Goal: Task Accomplishment & Management: Use online tool/utility

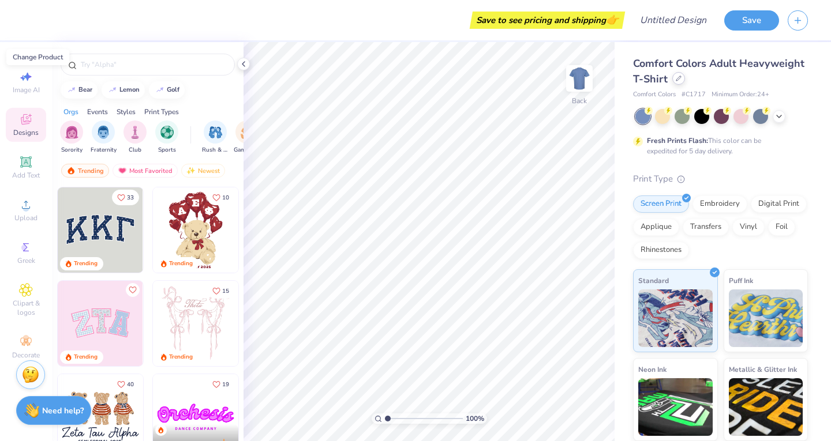
click at [681, 81] on icon at bounding box center [678, 78] width 5 height 5
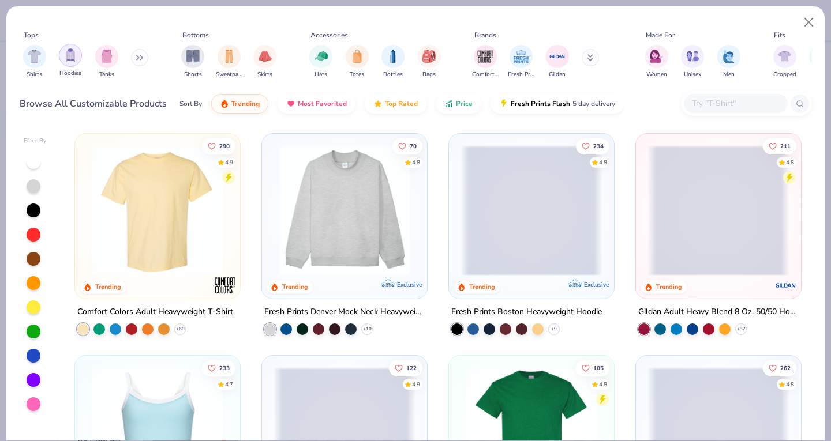
click at [70, 57] on img "filter for Hoodies" at bounding box center [70, 54] width 13 height 13
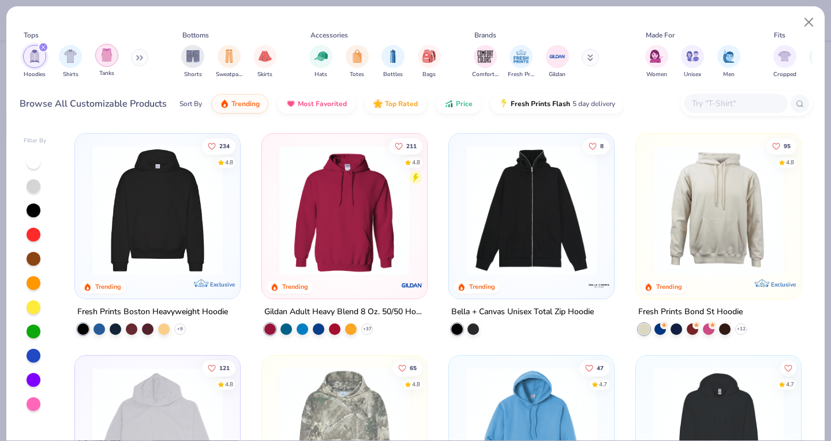
click at [100, 59] on img "filter for Tanks" at bounding box center [106, 54] width 13 height 13
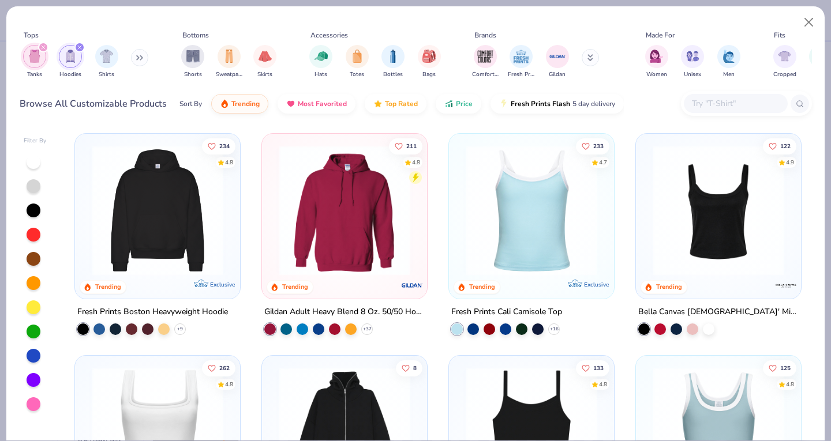
click at [45, 47] on icon "filter for Tanks" at bounding box center [43, 47] width 5 height 5
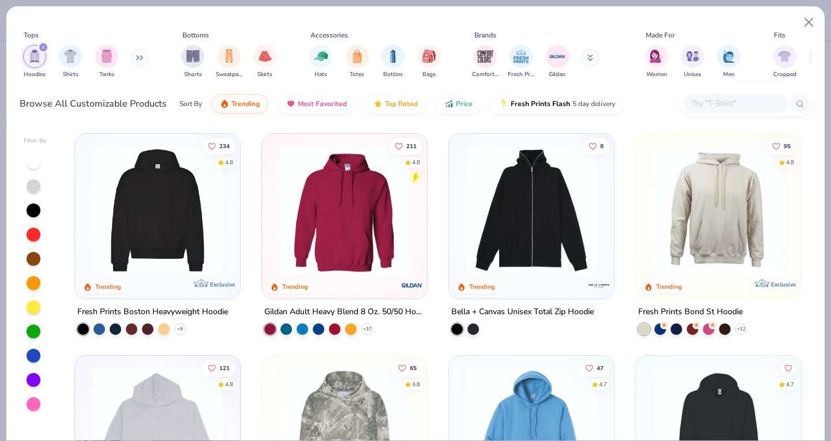
click at [45, 47] on icon "filter for Hoodies" at bounding box center [43, 47] width 5 height 5
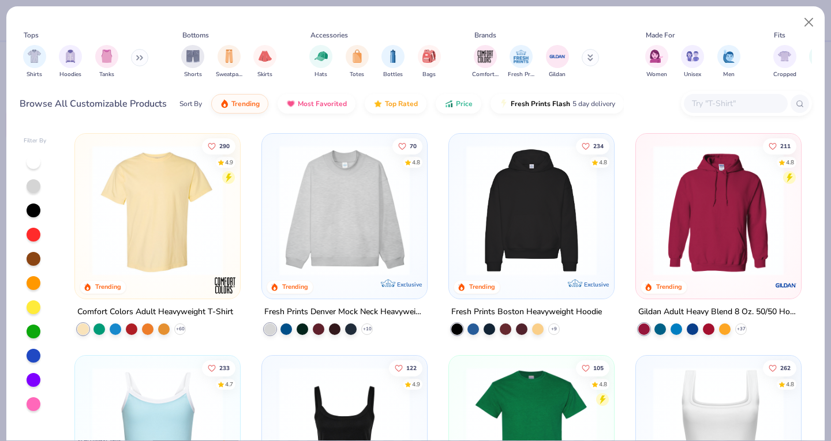
click at [103, 53] on img "filter for Tanks" at bounding box center [106, 56] width 13 height 13
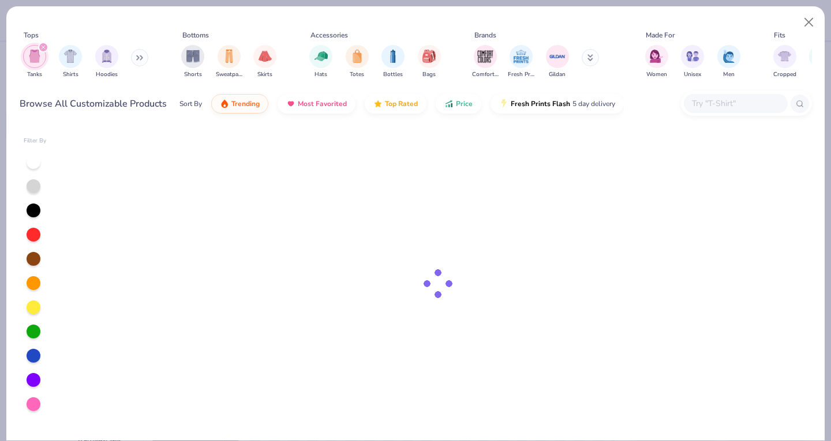
click at [143, 56] on icon at bounding box center [139, 58] width 7 height 6
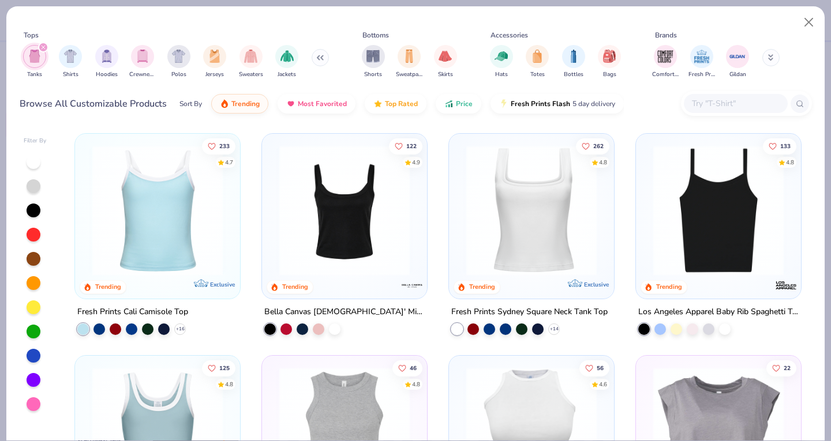
click at [322, 58] on button at bounding box center [320, 57] width 17 height 17
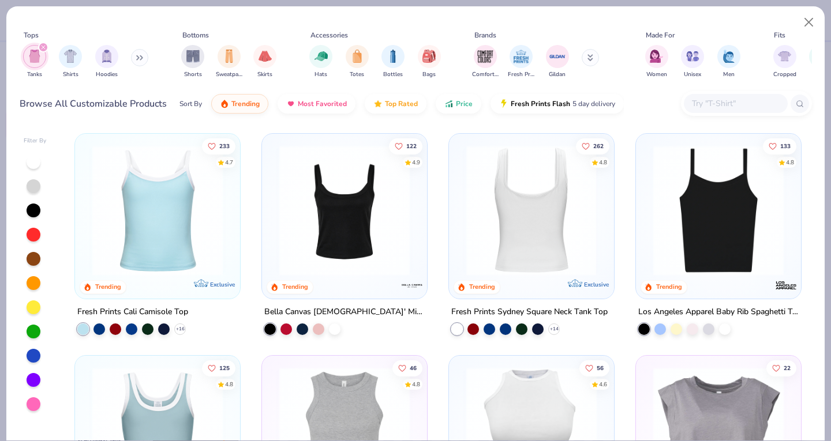
click at [461, 215] on img at bounding box center [390, 210] width 142 height 130
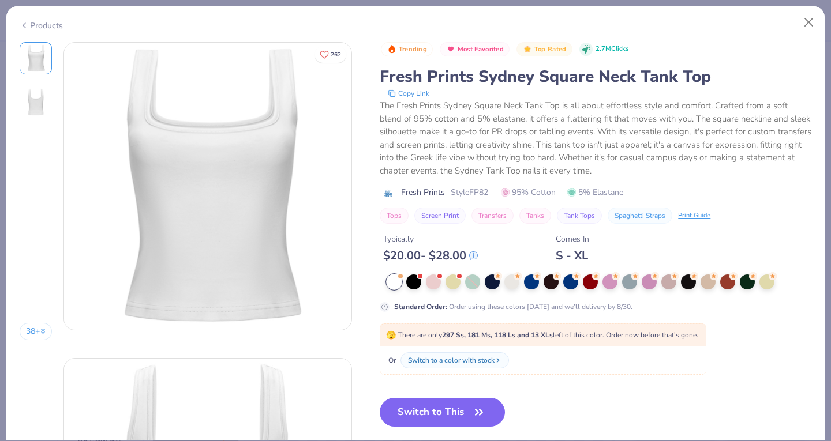
click at [458, 196] on span "Style FP82" at bounding box center [470, 192] width 38 height 12
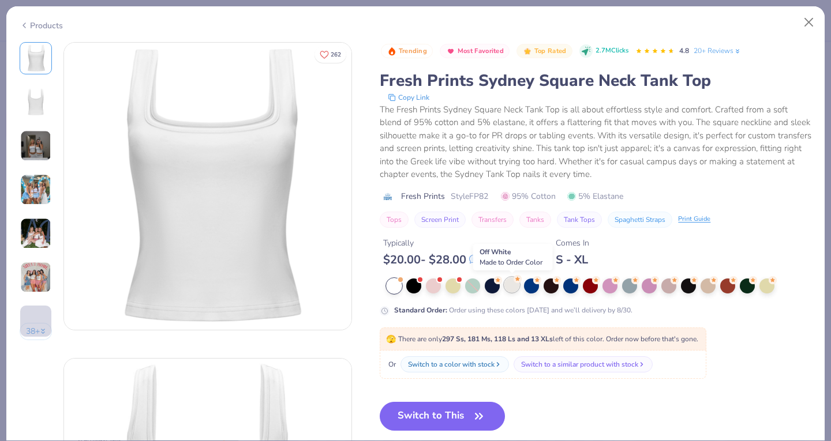
click at [513, 287] on div at bounding box center [511, 285] width 15 height 15
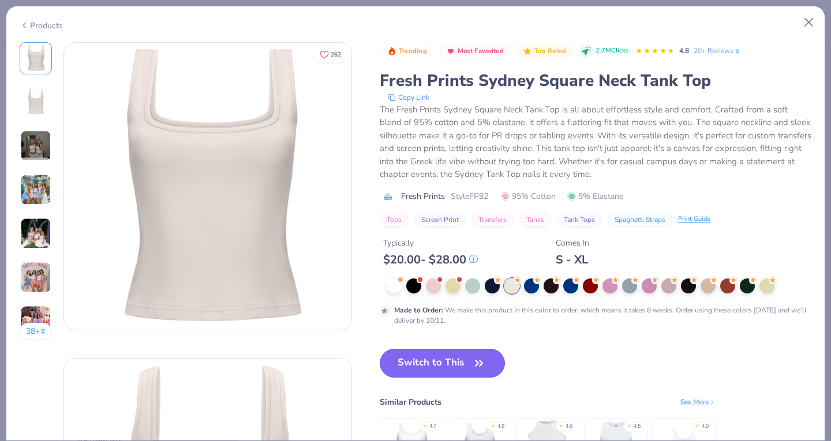
click at [461, 362] on button "Switch to This" at bounding box center [442, 363] width 125 height 29
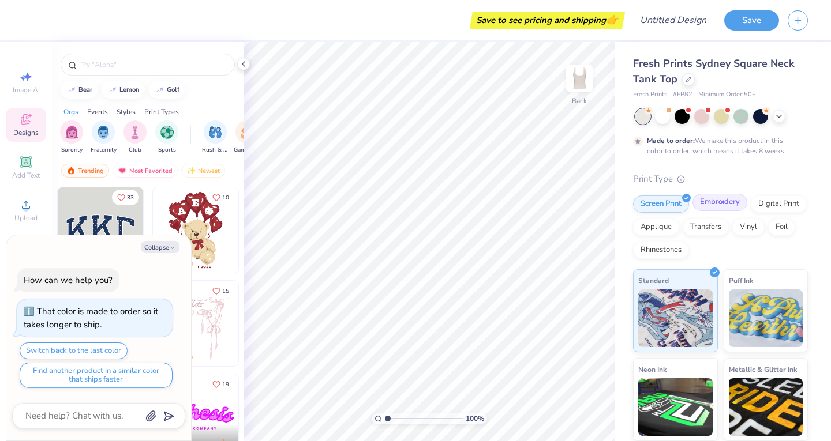
click at [712, 203] on div "Embroidery" at bounding box center [719, 202] width 55 height 17
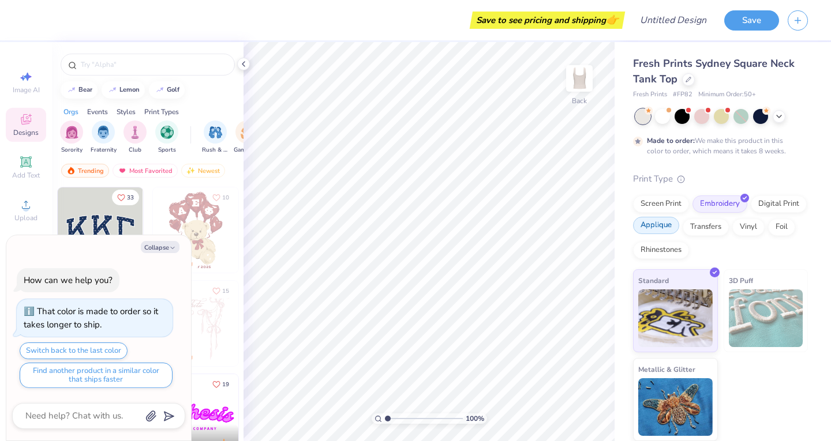
click at [669, 227] on div "Applique" at bounding box center [656, 225] width 46 height 17
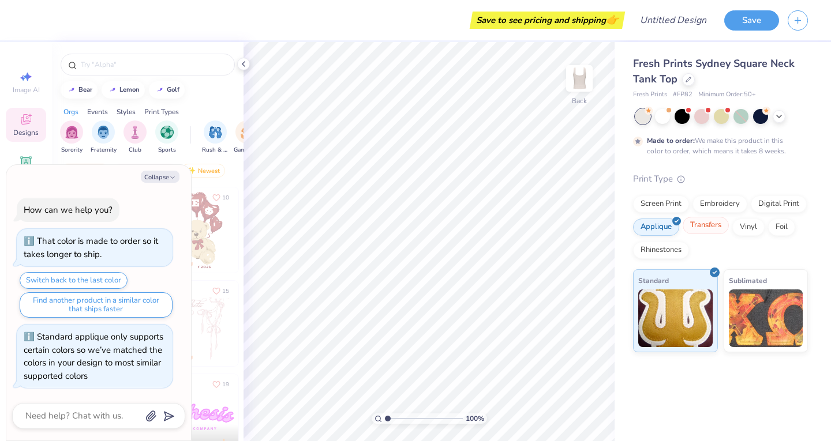
click at [706, 233] on div "Transfers" at bounding box center [706, 225] width 46 height 17
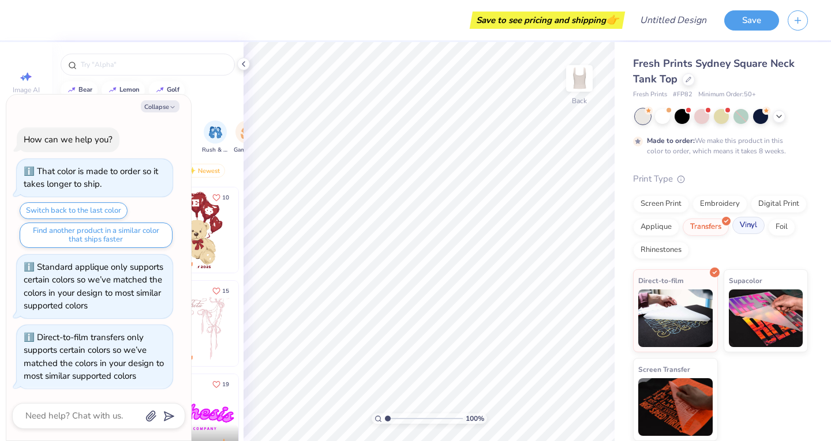
click at [740, 230] on div "Vinyl" at bounding box center [748, 225] width 32 height 17
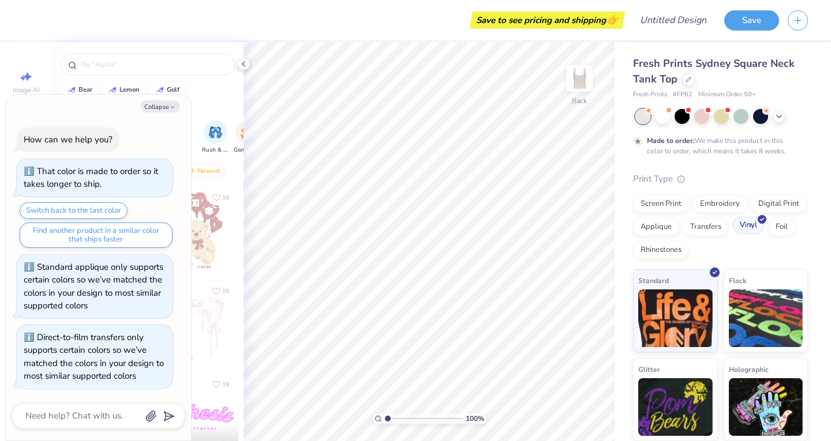
scroll to position [70, 0]
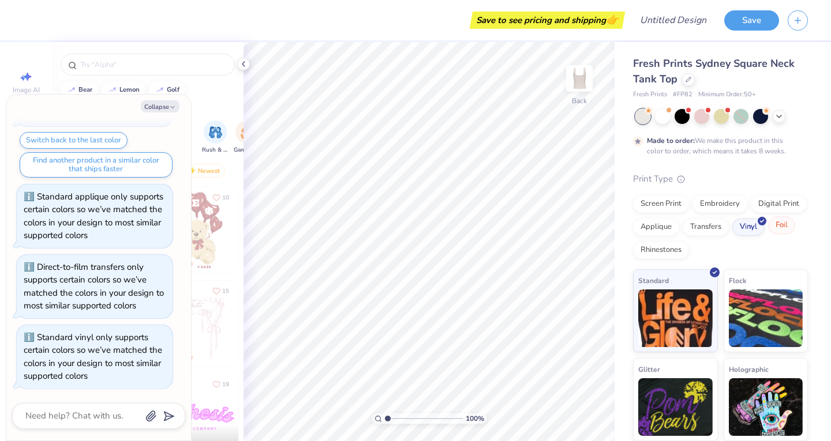
click at [778, 232] on div "Foil" at bounding box center [781, 225] width 27 height 17
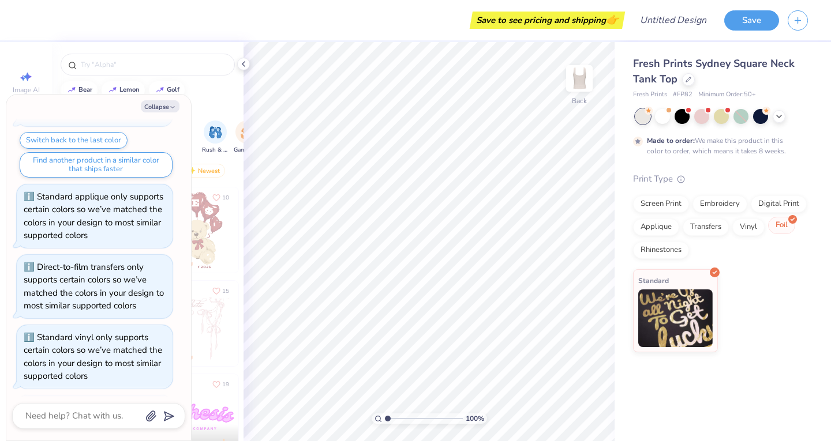
scroll to position [141, 0]
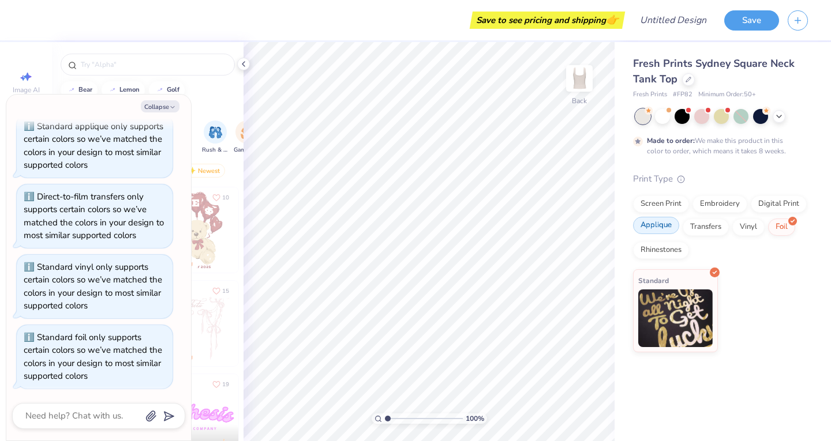
click at [656, 234] on div "Applique" at bounding box center [656, 225] width 46 height 17
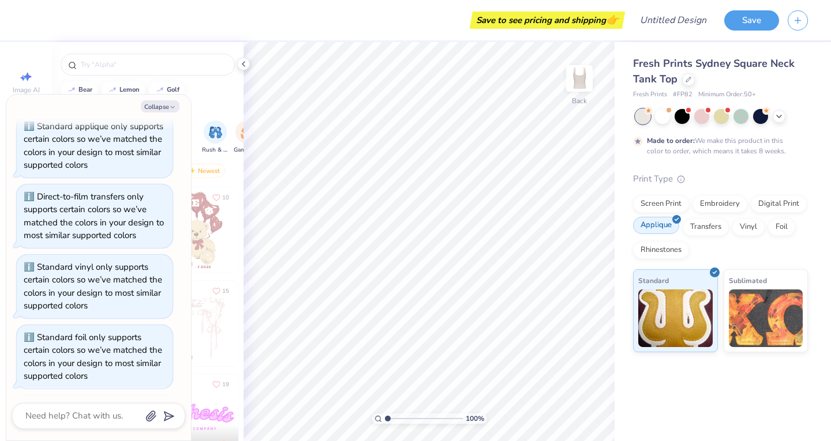
scroll to position [211, 0]
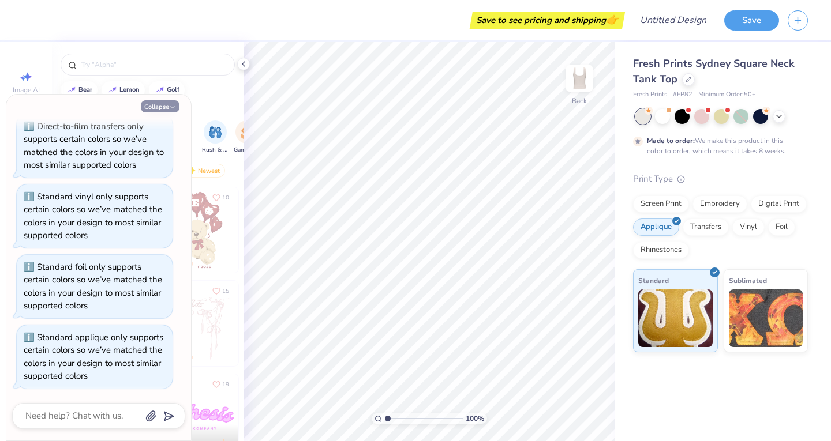
click at [174, 105] on icon "button" at bounding box center [172, 107] width 7 height 7
type textarea "x"
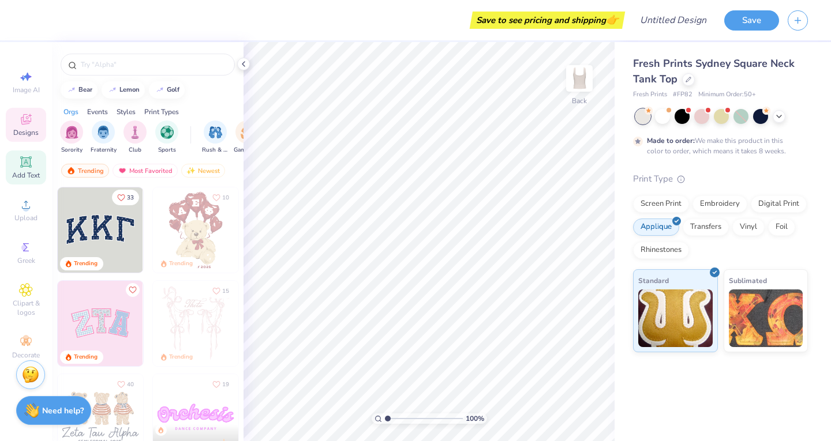
click at [30, 166] on icon at bounding box center [26, 162] width 14 height 14
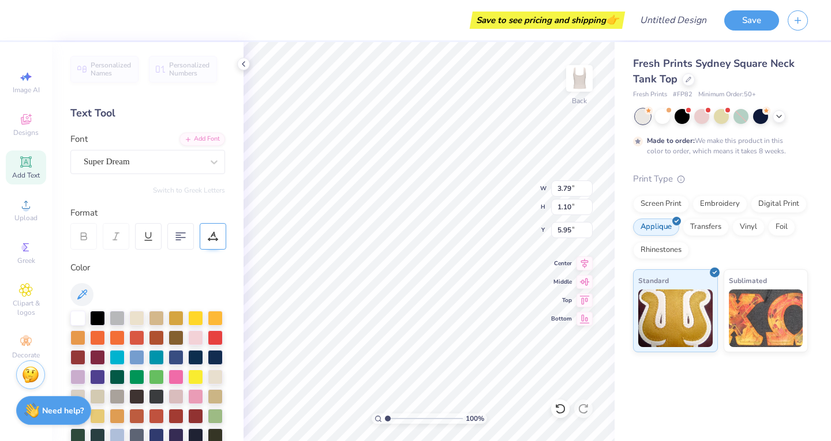
scroll to position [9, 1]
type textarea "CHI"
click at [105, 357] on div at bounding box center [97, 356] width 15 height 15
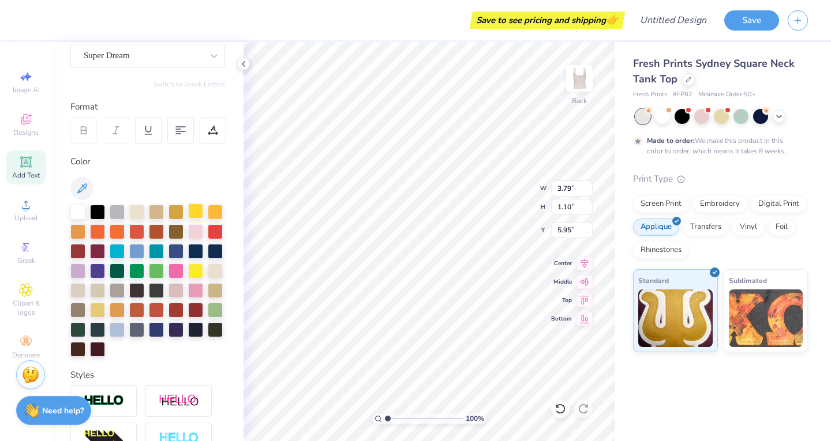
scroll to position [108, 0]
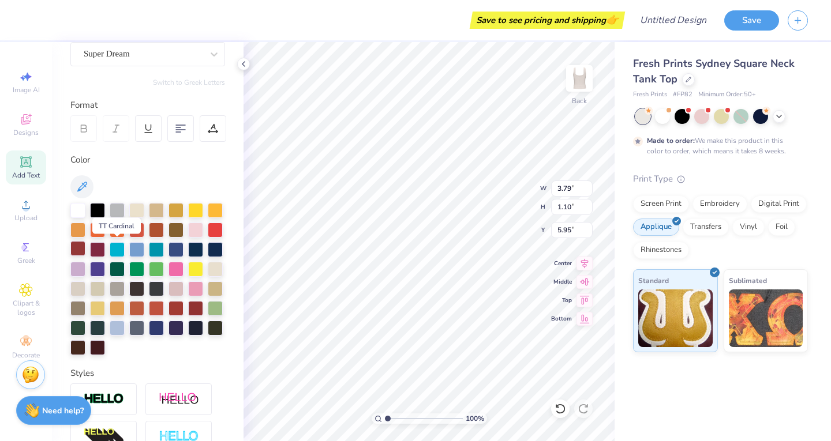
click at [85, 246] on div at bounding box center [77, 248] width 15 height 15
click at [85, 250] on div at bounding box center [77, 248] width 15 height 15
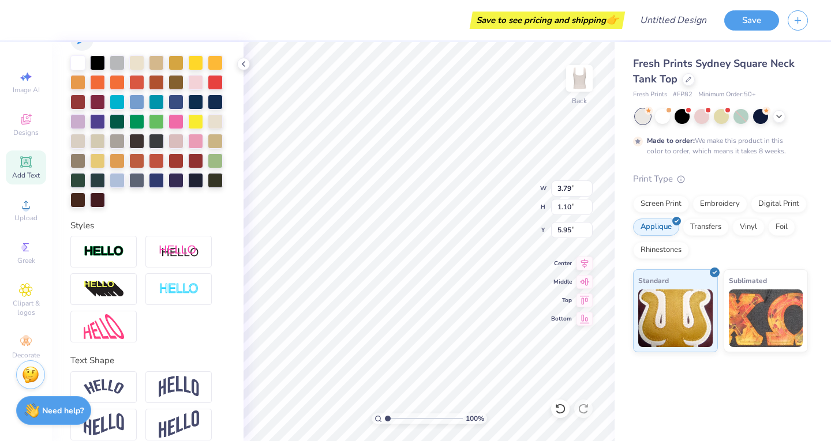
scroll to position [288, 0]
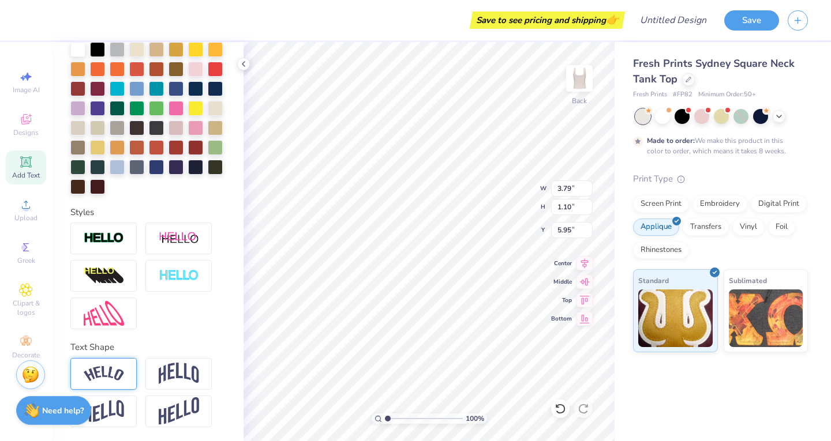
click at [114, 367] on img at bounding box center [104, 374] width 40 height 16
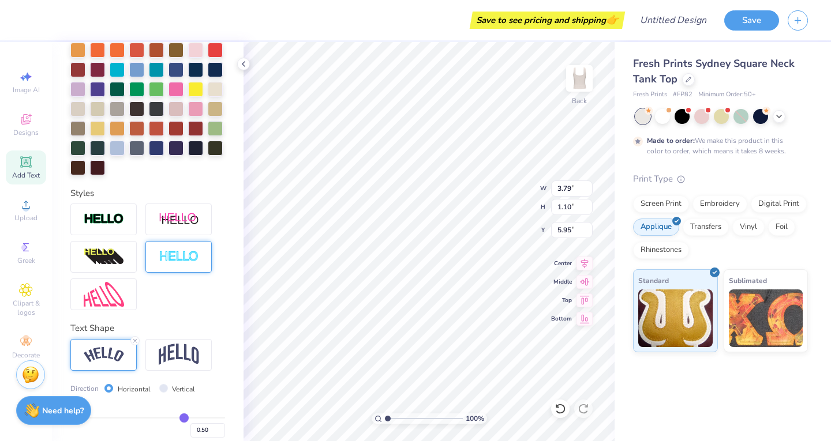
scroll to position [0, 0]
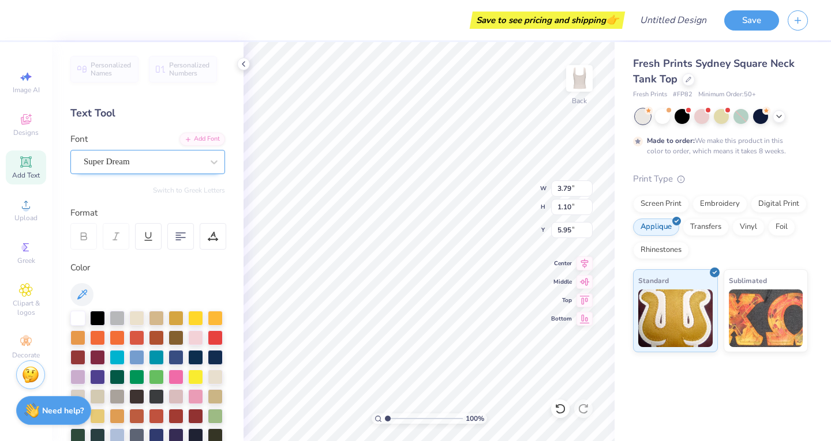
click at [132, 163] on div "Super Dream" at bounding box center [143, 162] width 121 height 18
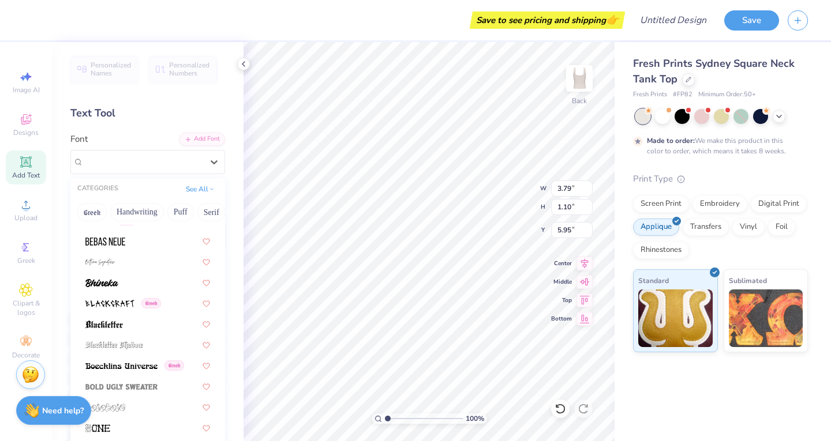
scroll to position [553, 0]
click at [129, 283] on div at bounding box center [147, 282] width 125 height 12
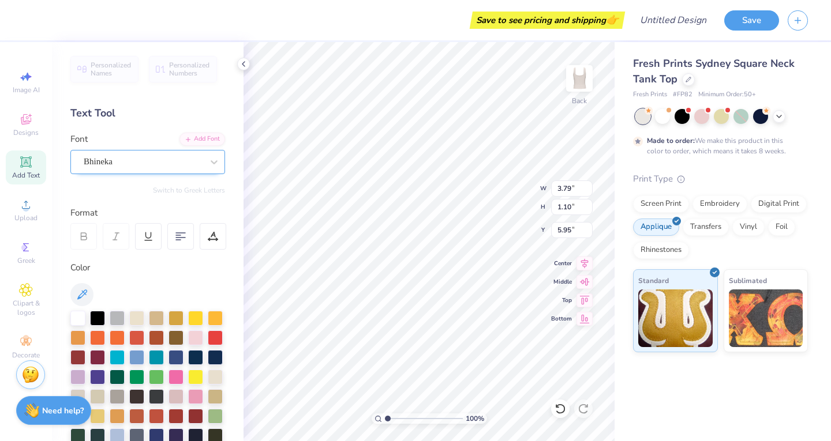
click at [107, 170] on div "Bhineka" at bounding box center [143, 162] width 121 height 18
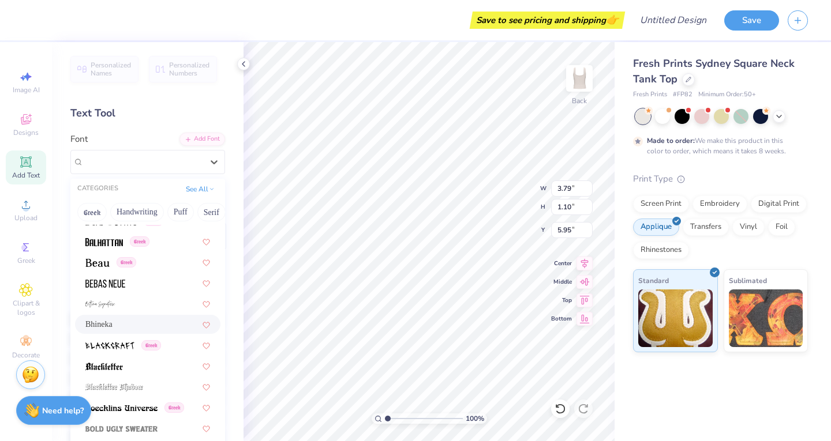
scroll to position [511, 0]
click at [147, 211] on button "Handwriting" at bounding box center [137, 212] width 54 height 18
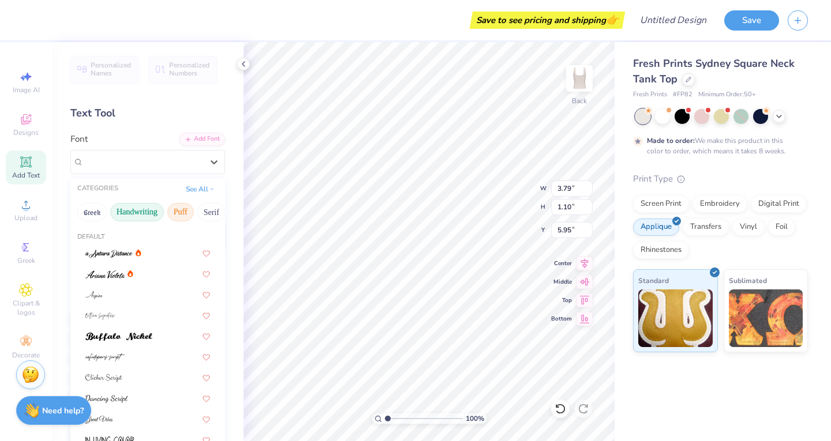
click at [186, 214] on button "Puff" at bounding box center [180, 212] width 27 height 18
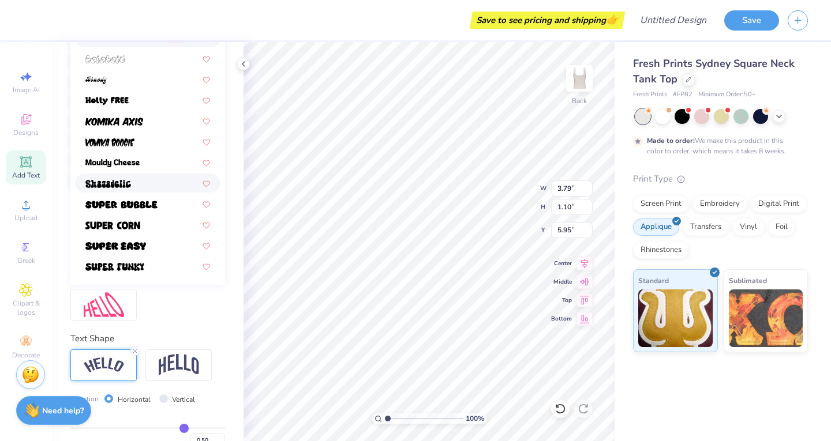
scroll to position [279, 0]
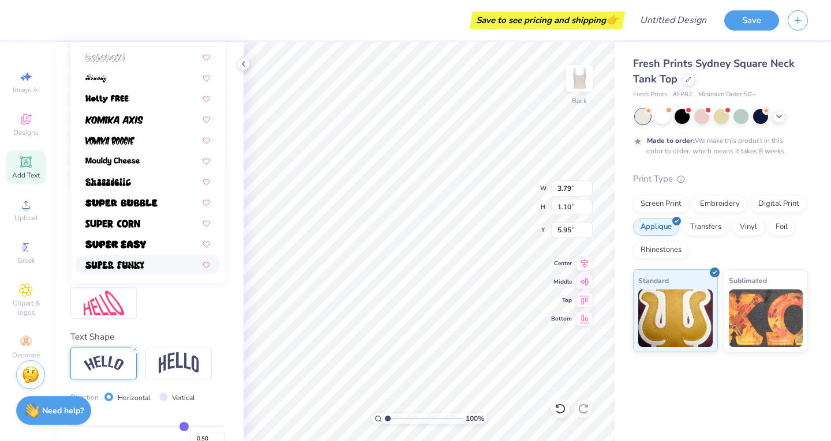
click at [136, 262] on img at bounding box center [114, 265] width 59 height 8
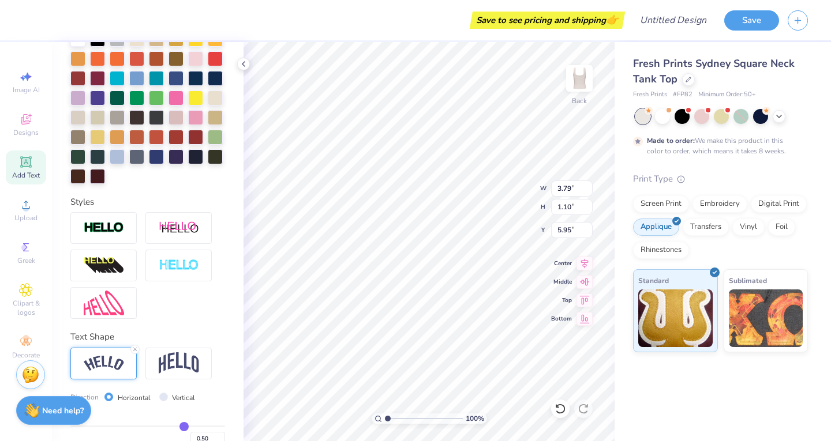
scroll to position [0, 0]
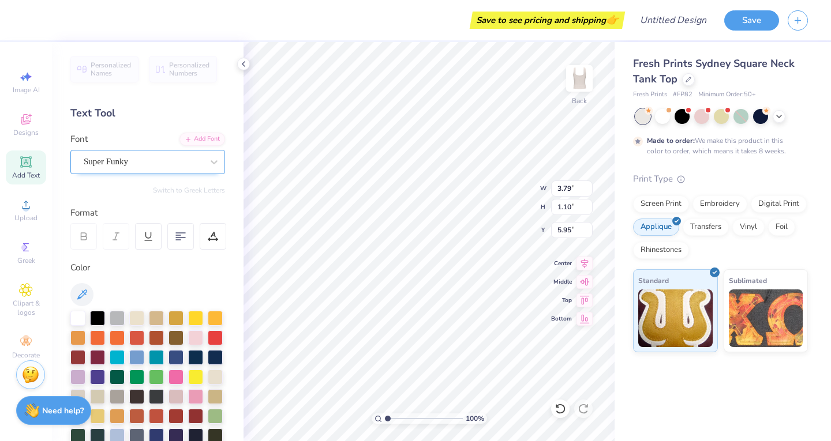
click at [136, 164] on div "Super Funky" at bounding box center [143, 162] width 121 height 18
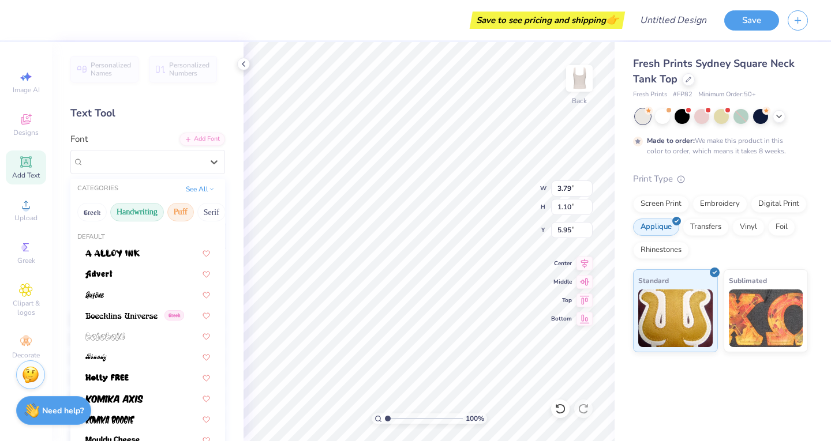
click at [153, 214] on button "Handwriting" at bounding box center [137, 212] width 54 height 18
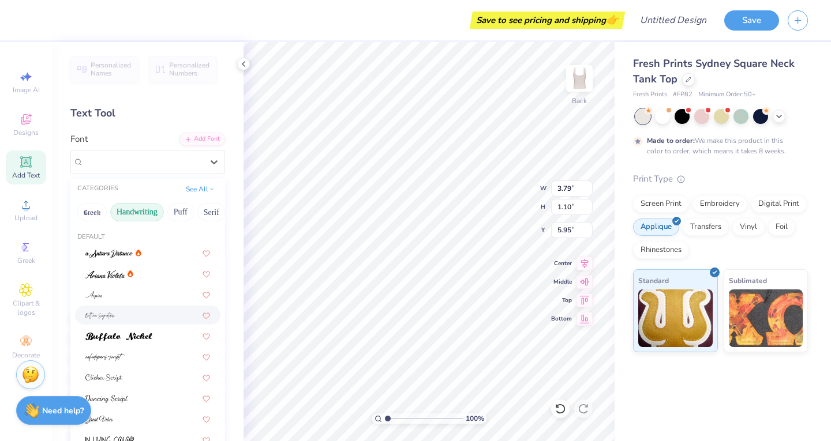
scroll to position [47, 0]
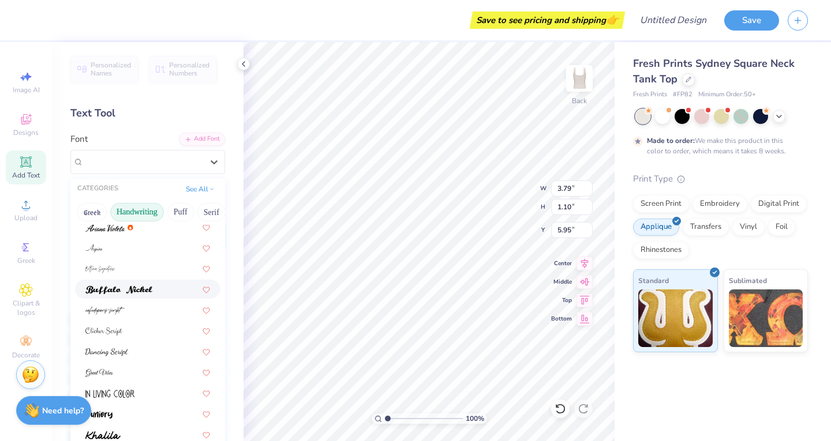
click at [140, 289] on img at bounding box center [118, 290] width 67 height 8
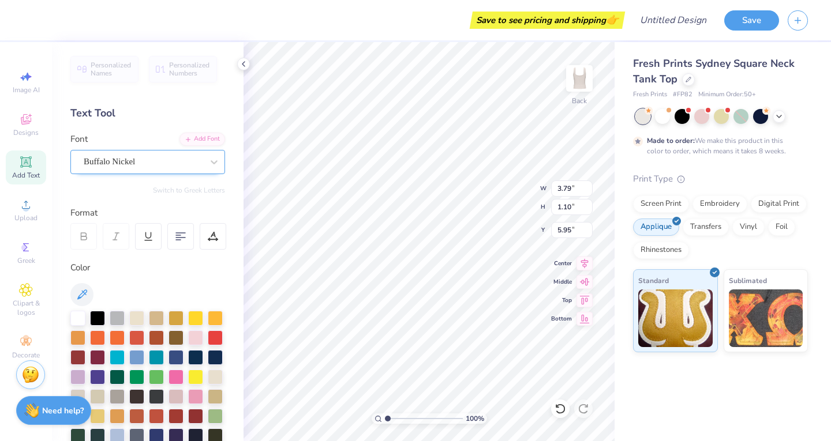
click at [136, 161] on div "Buffalo Nickel" at bounding box center [143, 162] width 121 height 18
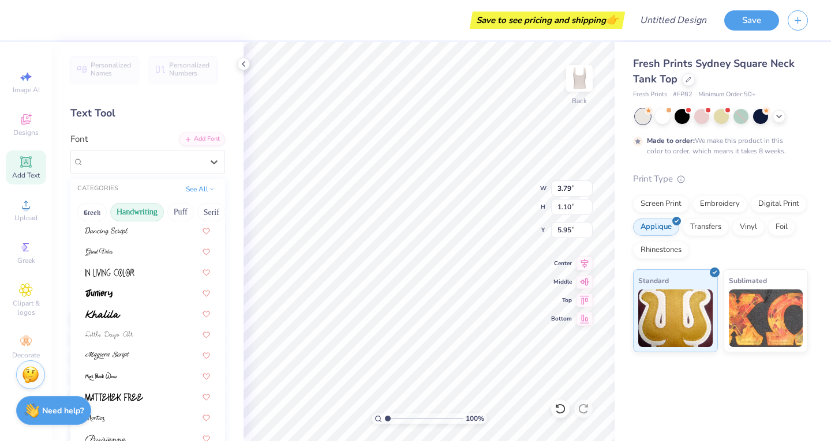
scroll to position [170, 0]
click at [122, 286] on div at bounding box center [147, 290] width 125 height 12
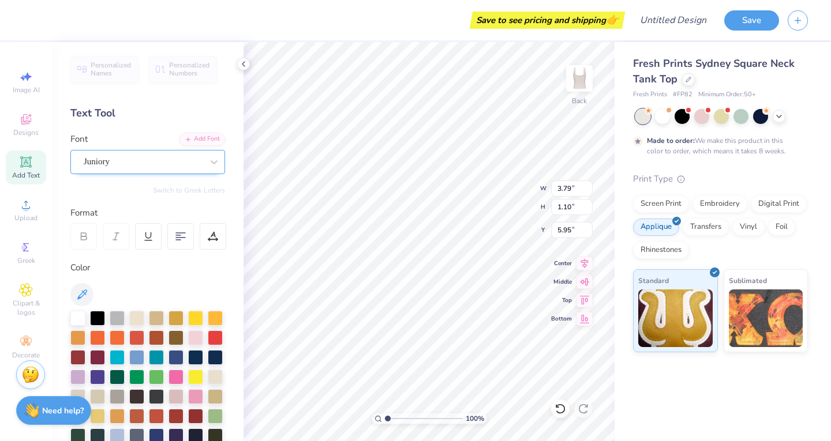
click at [130, 164] on div "Juniory" at bounding box center [143, 162] width 121 height 18
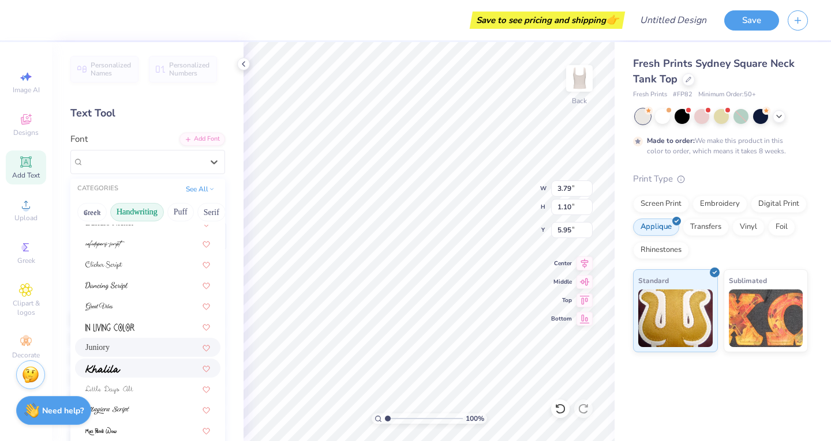
scroll to position [112, 0]
click at [200, 215] on button "Serif" at bounding box center [211, 212] width 28 height 18
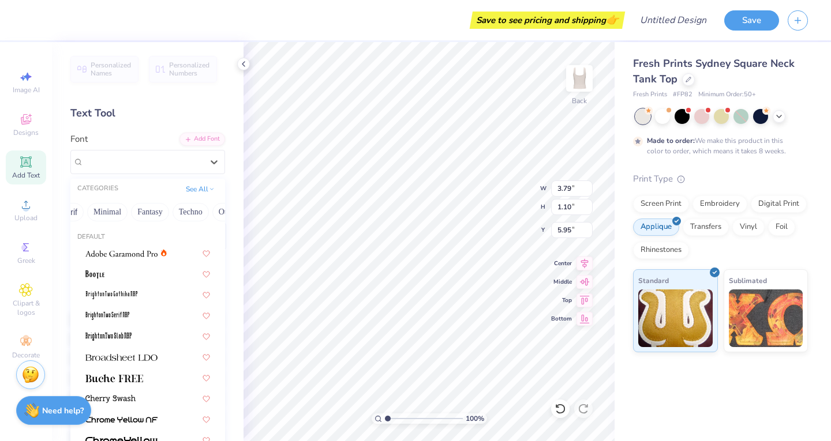
scroll to position [0, 348]
click at [148, 212] on button "Techno" at bounding box center [162, 212] width 36 height 18
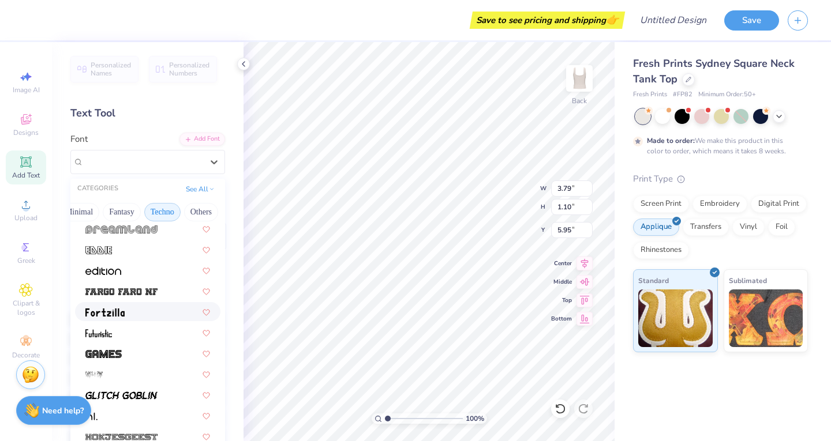
scroll to position [200, 0]
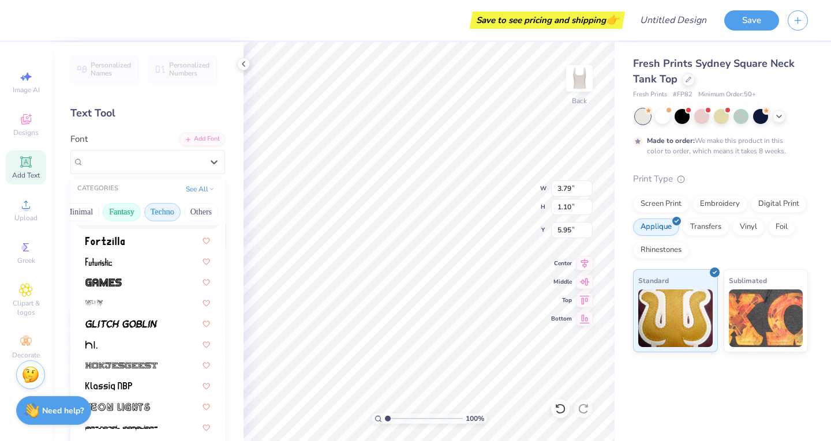
click at [123, 213] on button "Fantasy" at bounding box center [122, 212] width 38 height 18
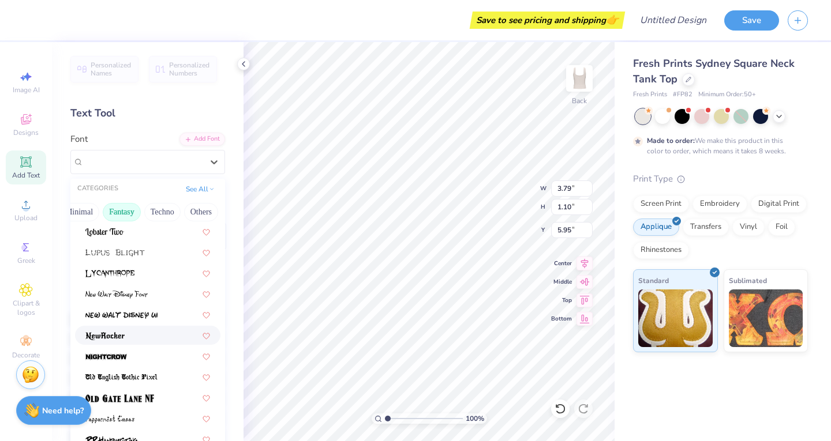
scroll to position [241, 0]
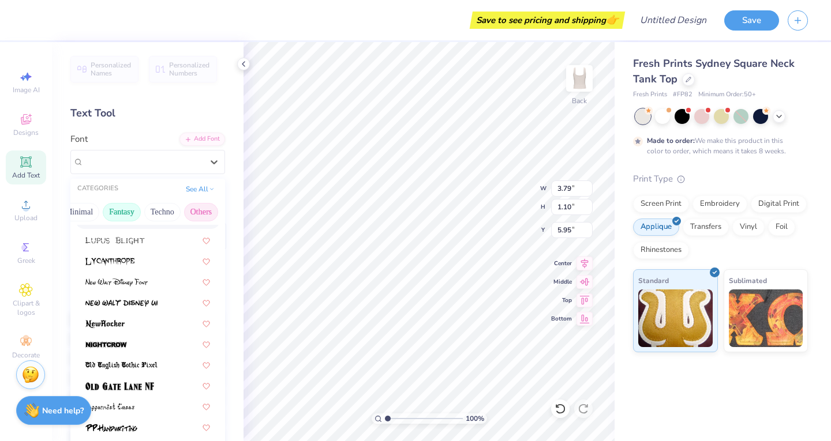
click at [190, 208] on button "Others" at bounding box center [201, 212] width 34 height 18
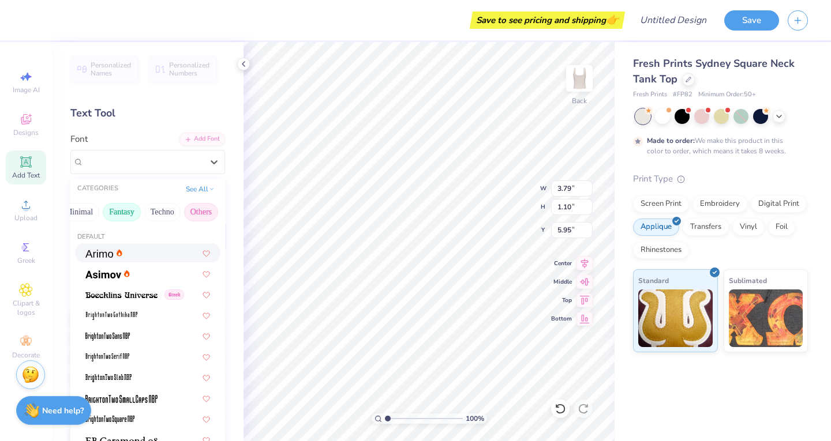
scroll to position [0, 301]
click at [123, 212] on button "Minimal" at bounding box center [122, 212] width 40 height 18
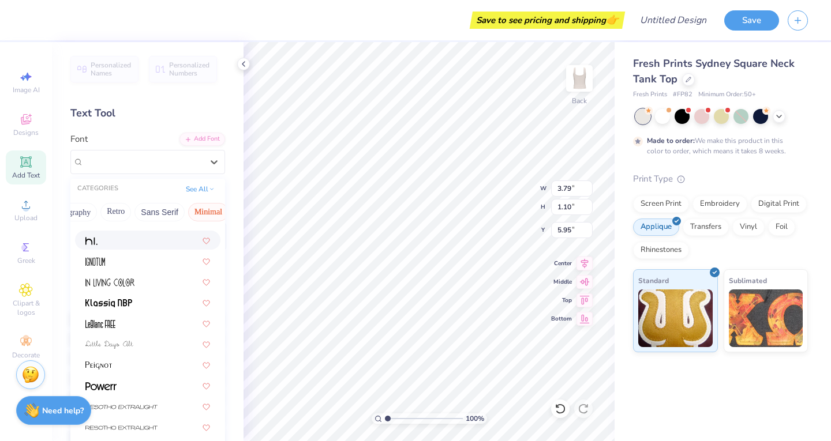
scroll to position [0, 214]
click at [119, 214] on button "Retro" at bounding box center [116, 212] width 31 height 18
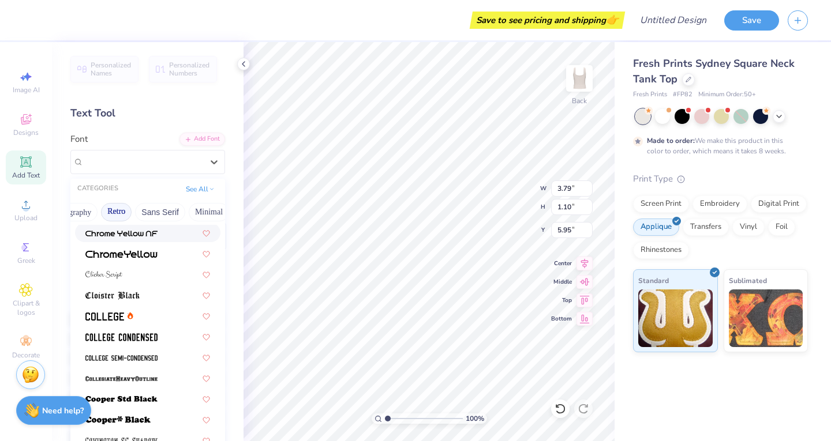
scroll to position [402, 0]
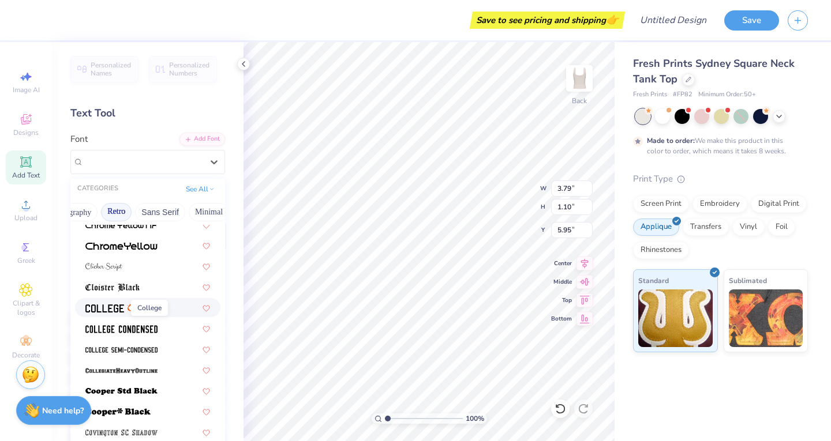
click at [105, 307] on img at bounding box center [104, 309] width 39 height 8
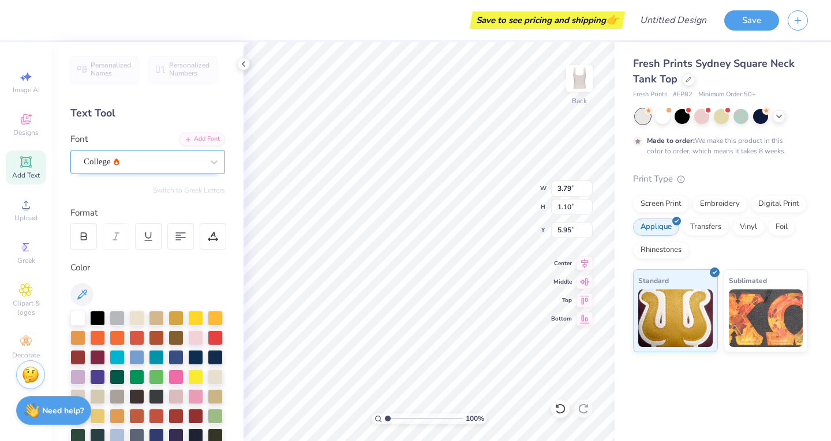
click at [123, 160] on div "College" at bounding box center [143, 162] width 121 height 18
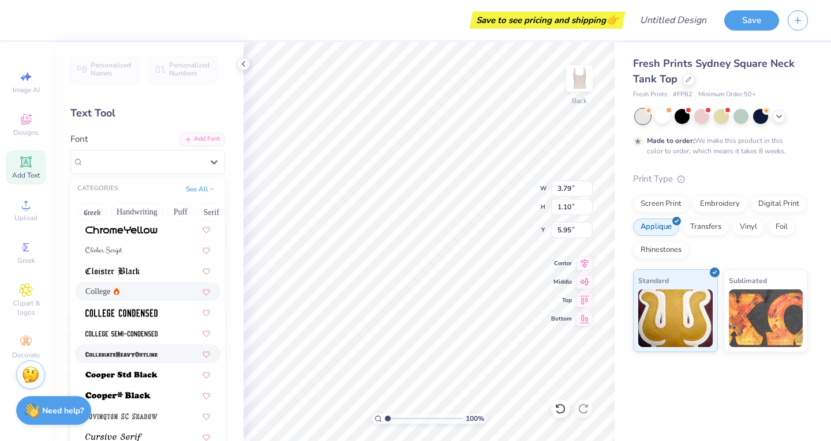
scroll to position [525, 0]
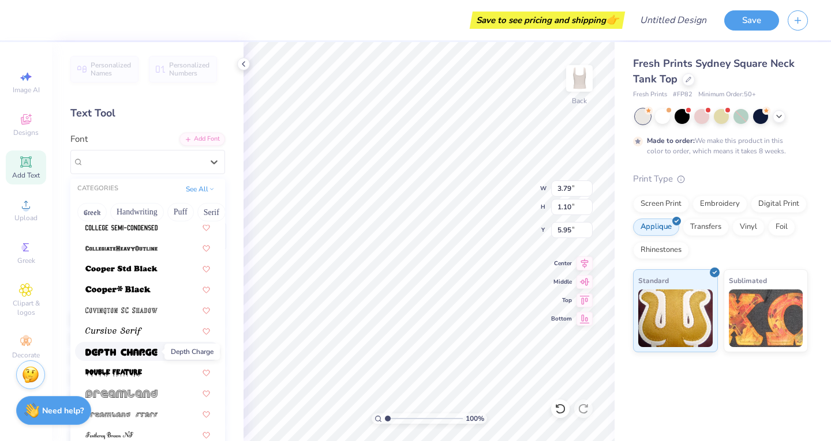
click at [144, 350] on img at bounding box center [121, 353] width 72 height 8
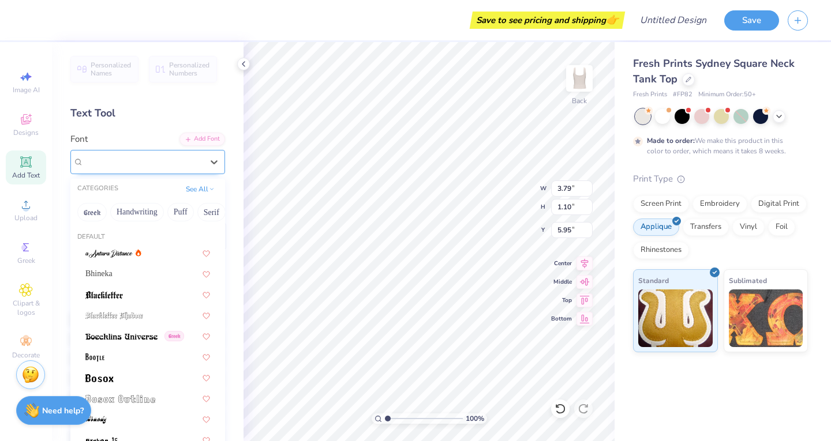
click at [174, 167] on div "depth charge" at bounding box center [143, 162] width 121 height 18
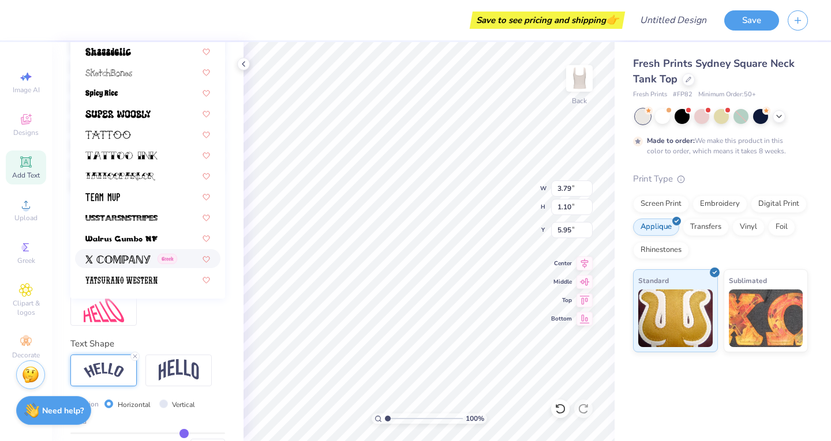
scroll to position [279, 0]
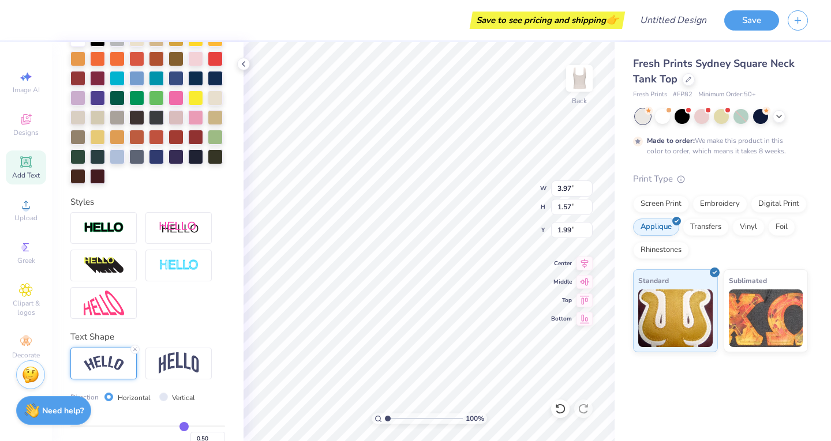
type input "1.99"
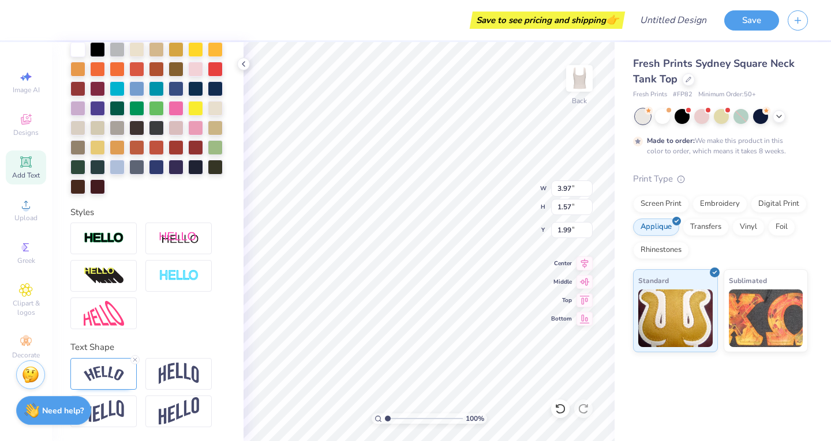
scroll to position [9, 1]
click at [26, 164] on icon at bounding box center [25, 162] width 9 height 9
type input "3.79"
type input "1.10"
type input "5.95"
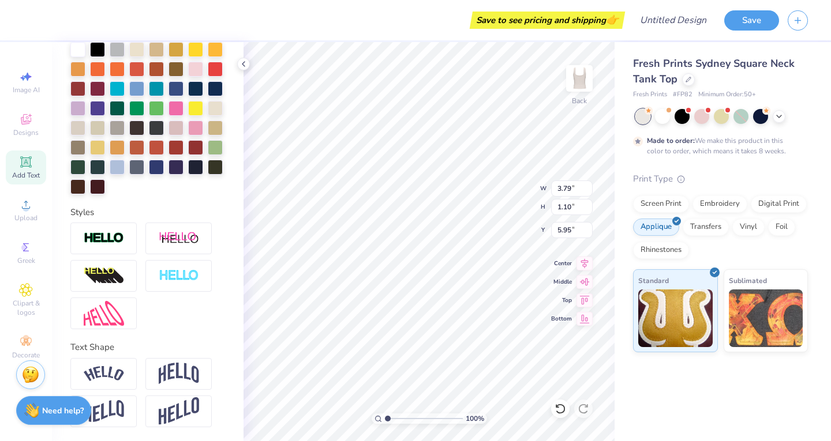
scroll to position [9, 2]
type textarea "OMEGA"
click at [119, 376] on img at bounding box center [104, 374] width 40 height 16
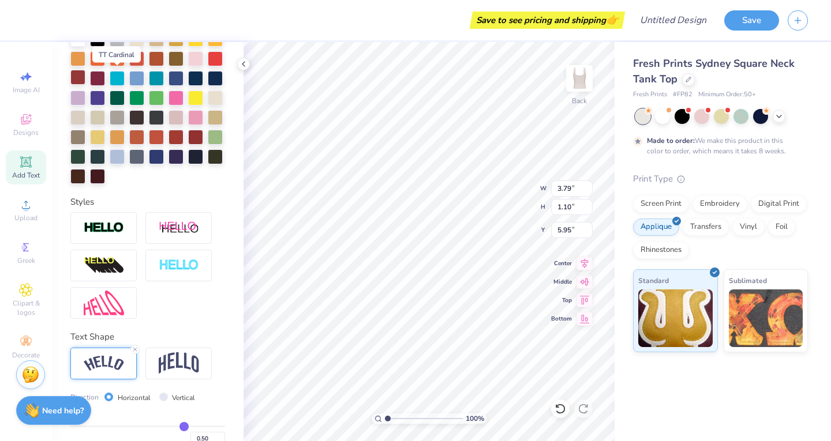
click at [85, 77] on div at bounding box center [77, 77] width 15 height 15
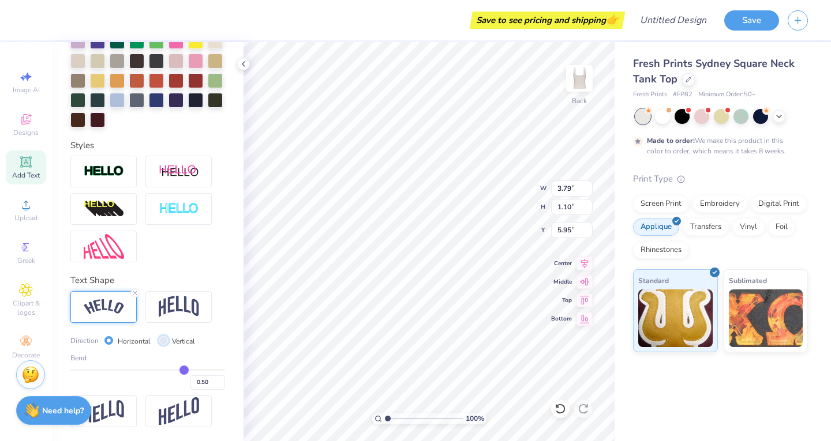
click at [160, 339] on input "Vertical" at bounding box center [163, 340] width 9 height 9
radio input "true"
click at [108, 340] on input "Horizontal" at bounding box center [108, 340] width 9 height 9
radio input "true"
click at [166, 341] on input "Vertical" at bounding box center [163, 340] width 9 height 9
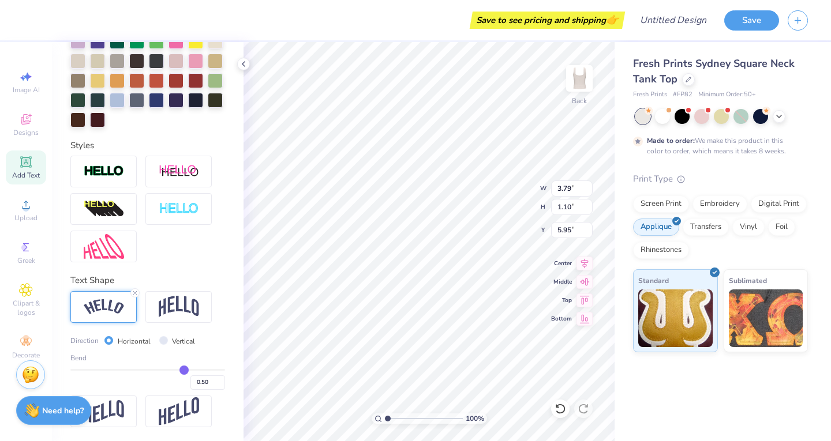
radio input "true"
click at [100, 343] on div "Direction Horizontal Vertical" at bounding box center [136, 341] width 133 height 13
click at [107, 342] on input "Horizontal" at bounding box center [108, 340] width 9 height 9
radio input "true"
type input "0.48"
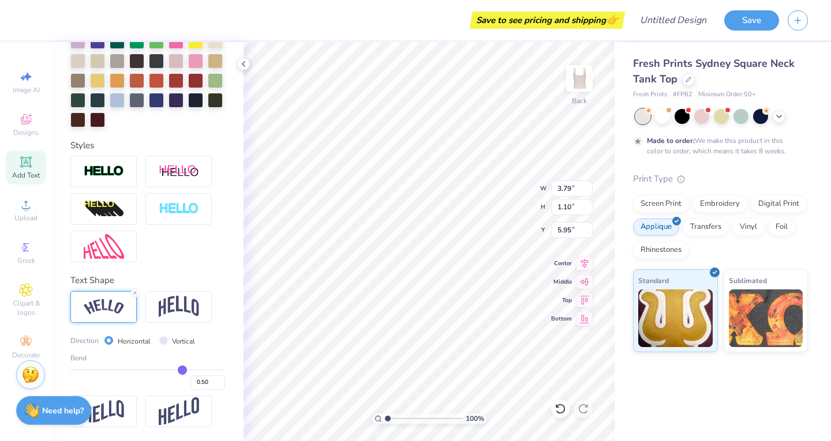
type input "0.48"
type input "0.45"
type input "0.41"
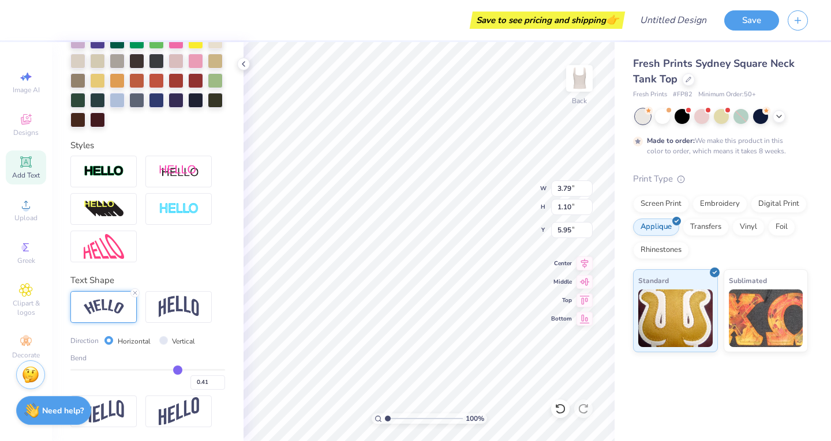
type input "0.32"
type input "0.3"
type input "0.30"
type input "0.27"
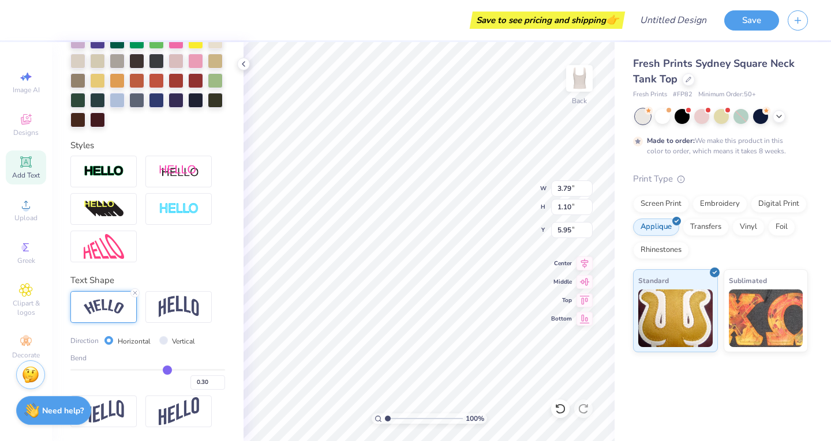
type input "0.27"
type input "0.25"
type input "0.22"
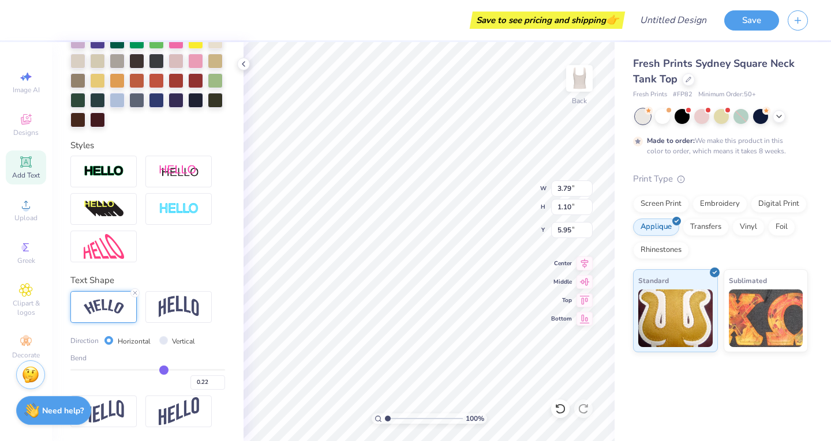
type input "0.21"
type input "0.19"
type input "0.17"
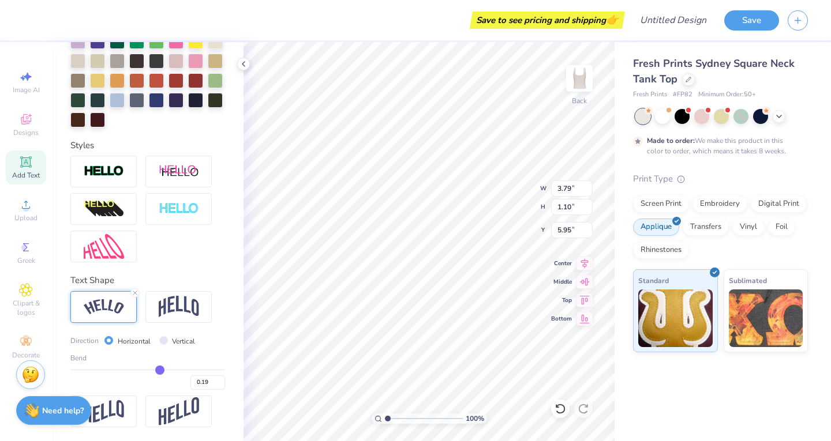
type input "0.17"
type input "0.16"
type input "0.14"
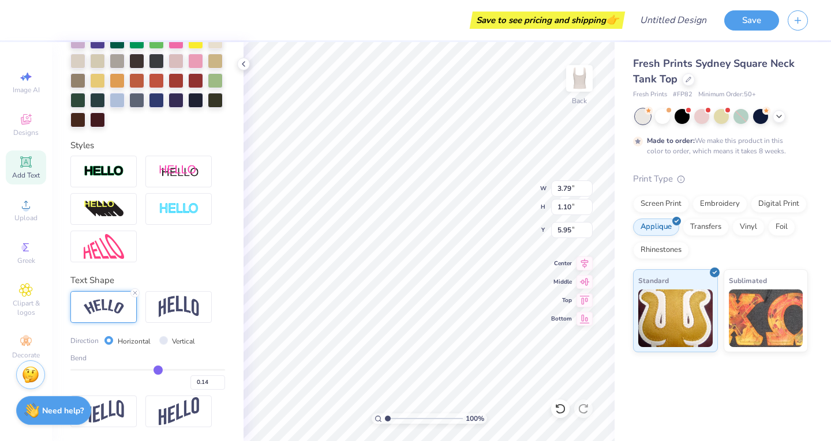
type input "0.12"
type input "0.11"
type input "0.1"
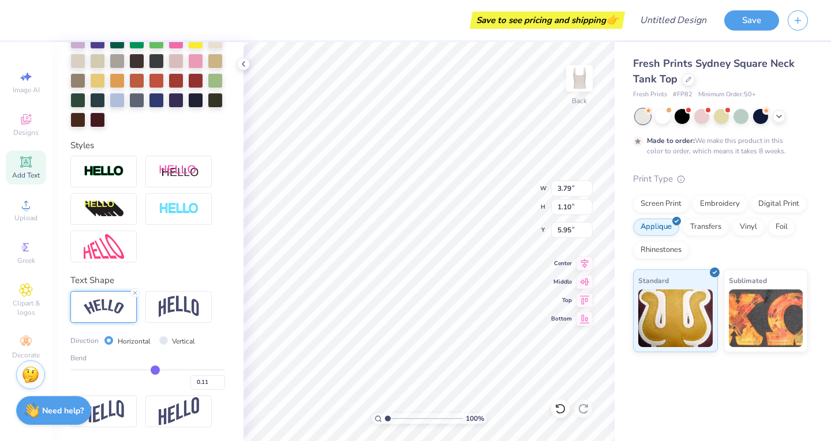
type input "0.10"
type input "0.08"
type input "0.04"
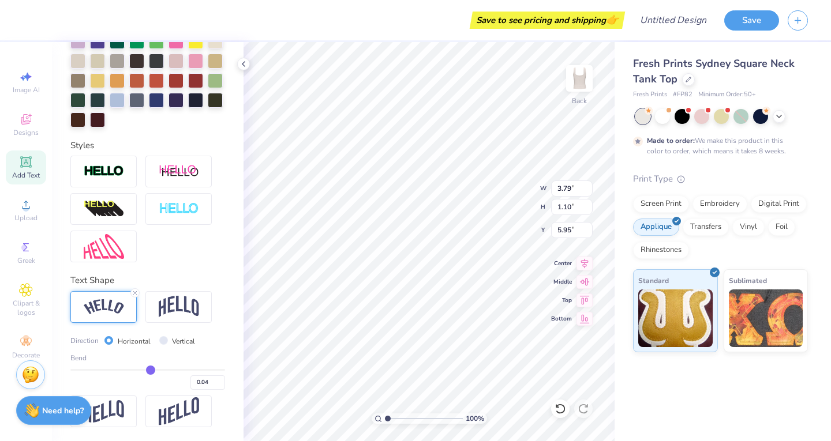
type input "0.03"
type input "0.02"
type input "0"
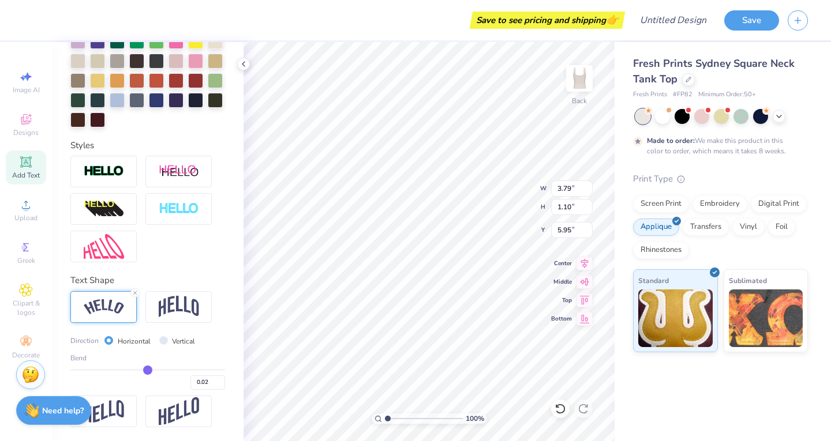
type input "0.00"
type input "-0.02"
type input "-0.03"
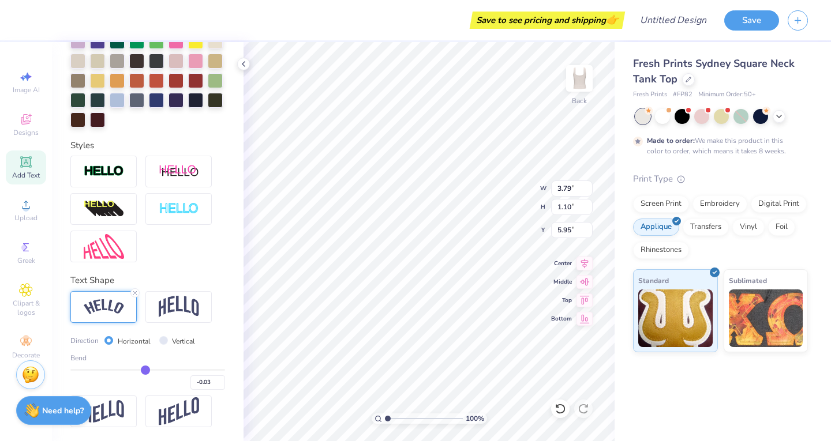
type input "-0.05"
type input "-0.08"
type input "-0.1"
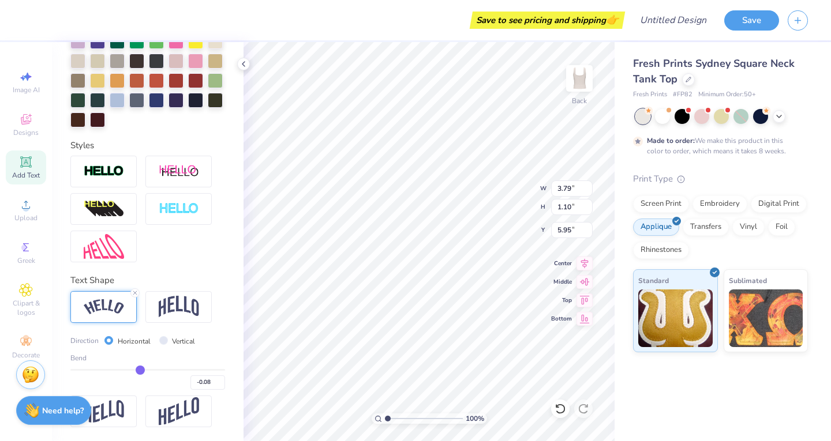
type input "-0.10"
type input "-0.11"
type input "-0.13"
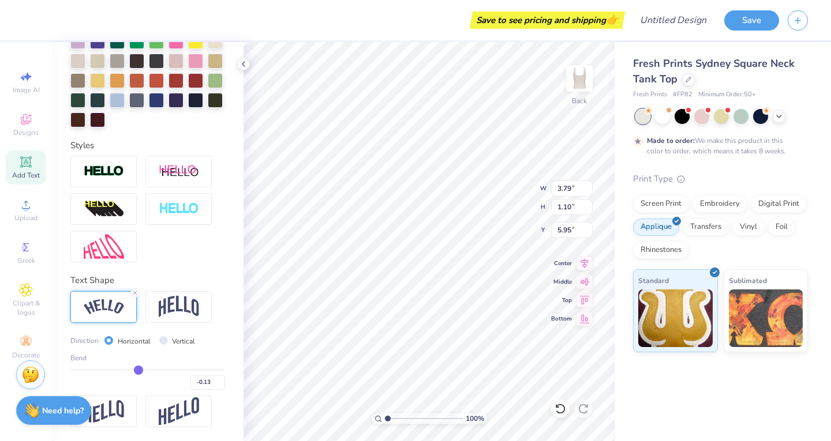
type input "-0.14"
type input "-0.16"
type input "-0.17"
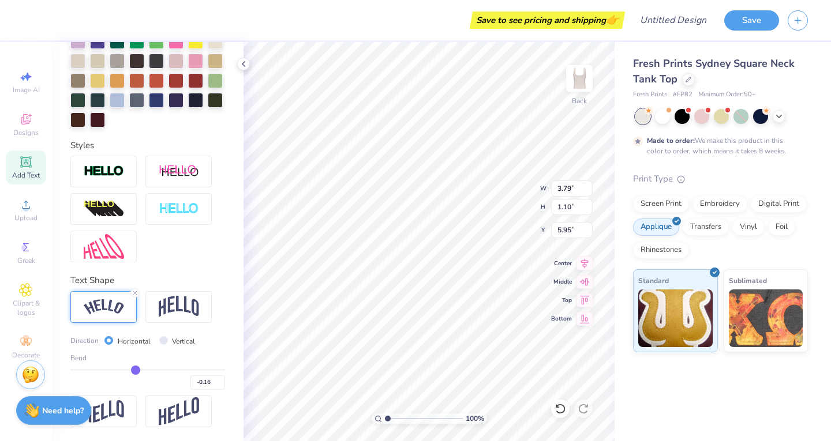
type input "-0.17"
type input "-0.19"
type input "-0.21"
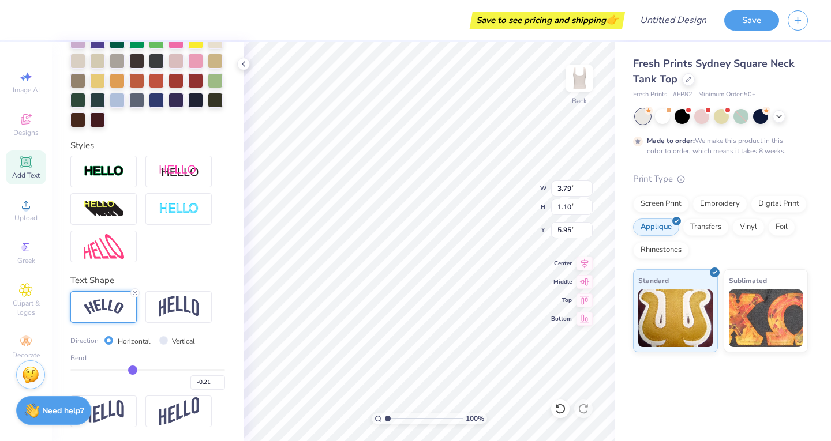
type input "-0.22"
type input "-0.23"
type input "-0.24"
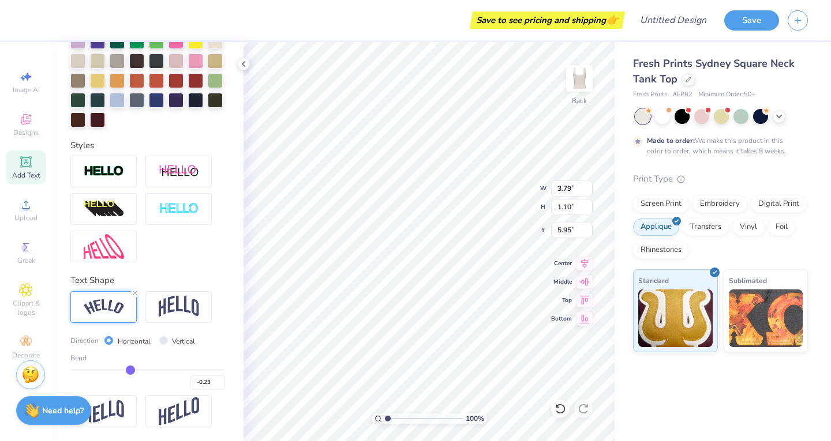
type input "-0.24"
type input "-0.25"
type input "-0.26"
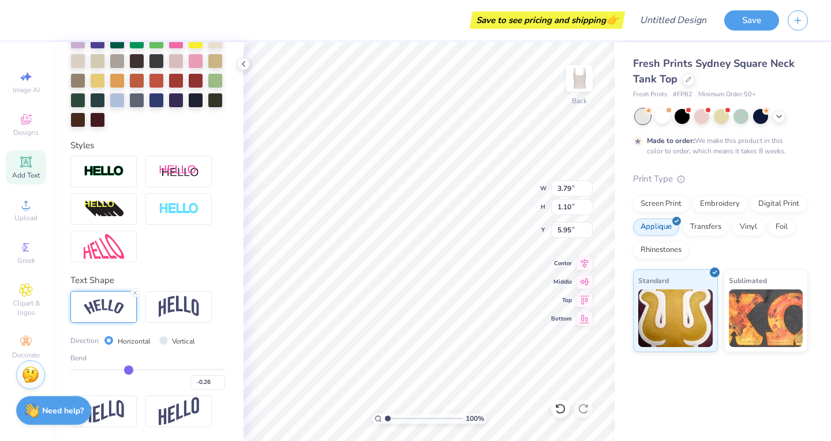
type input "-0.27"
type input "-0.28"
type input "-0.29"
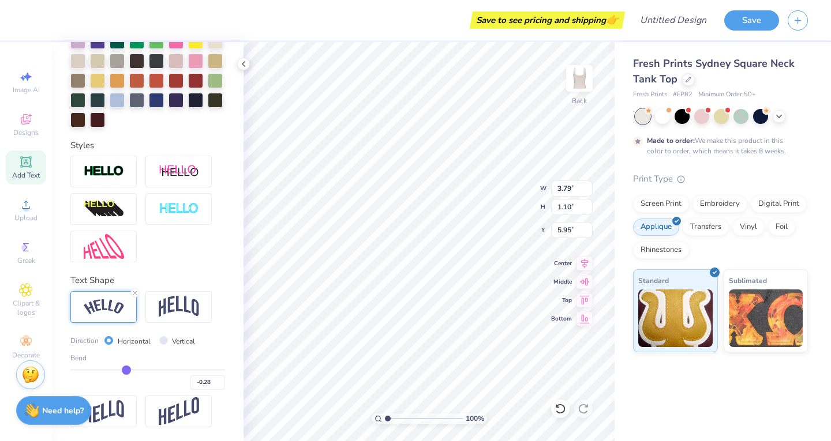
type input "-0.29"
type input "-0.3"
type input "-0.30"
type input "-0.31"
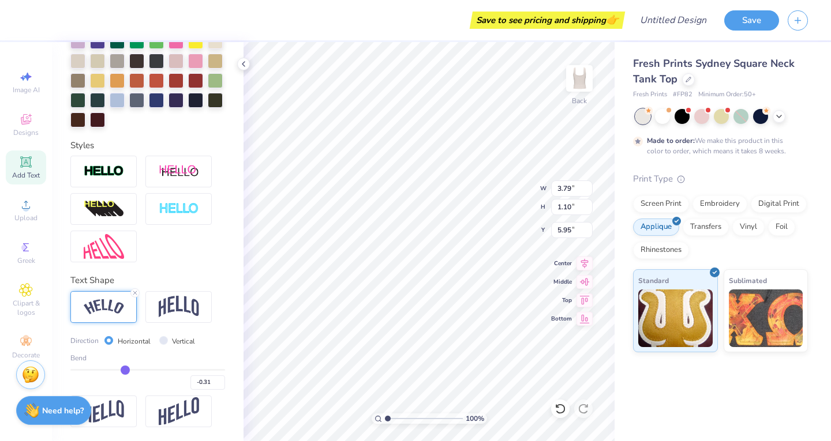
type input "-0.32"
type input "-0.33"
type input "-0.34"
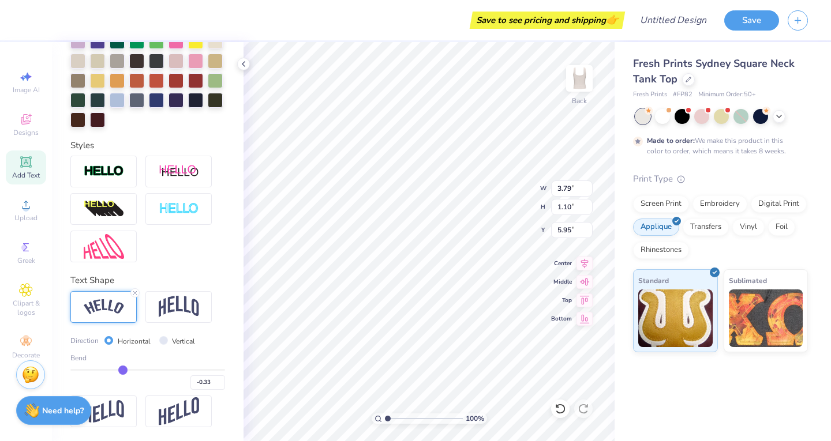
type input "-0.34"
type input "-0.35"
type input "-0.36"
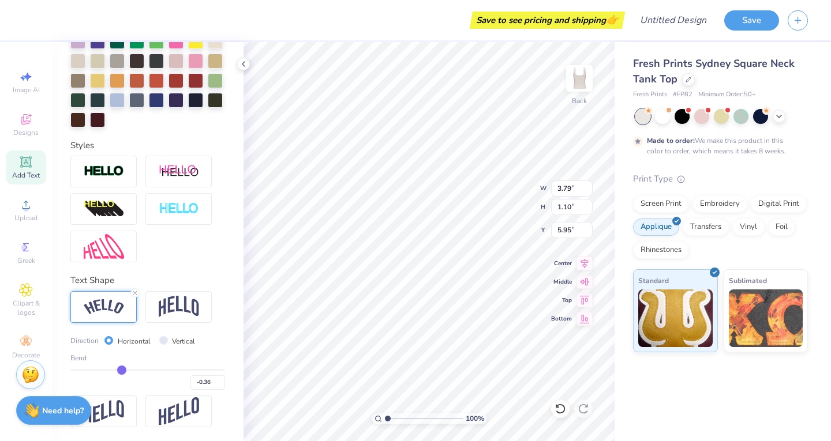
type input "-0.37"
type input "-0.38"
type input "-0.39"
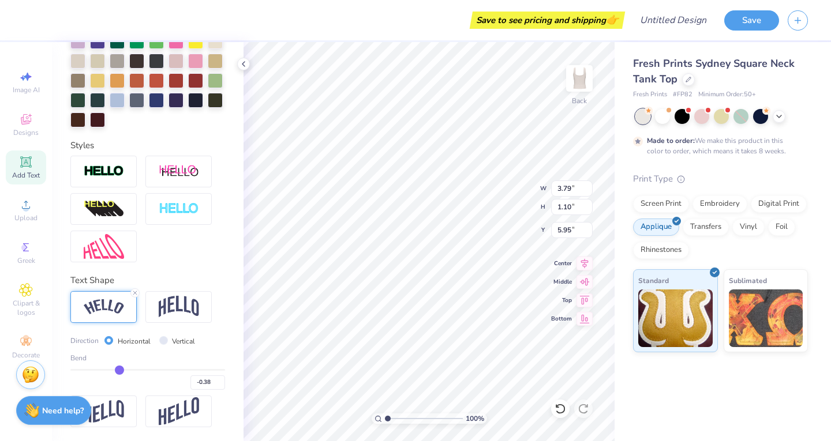
type input "-0.39"
type input "-0.4"
type input "-0.40"
type input "-0.41"
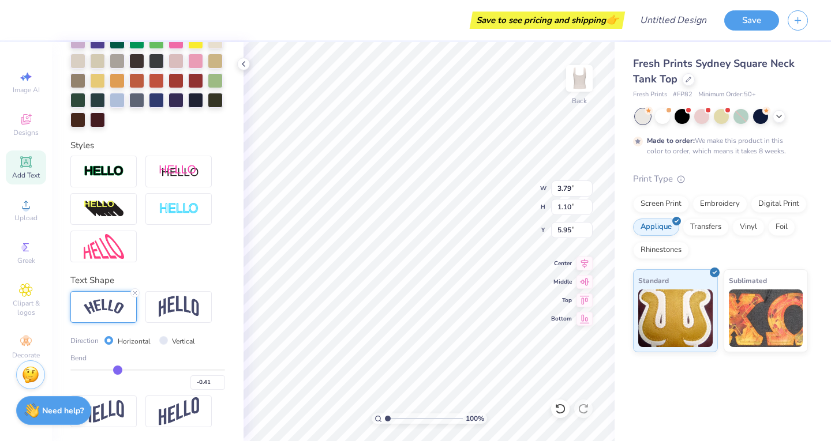
type input "-0.42"
type input "-0.43"
type input "-0.44"
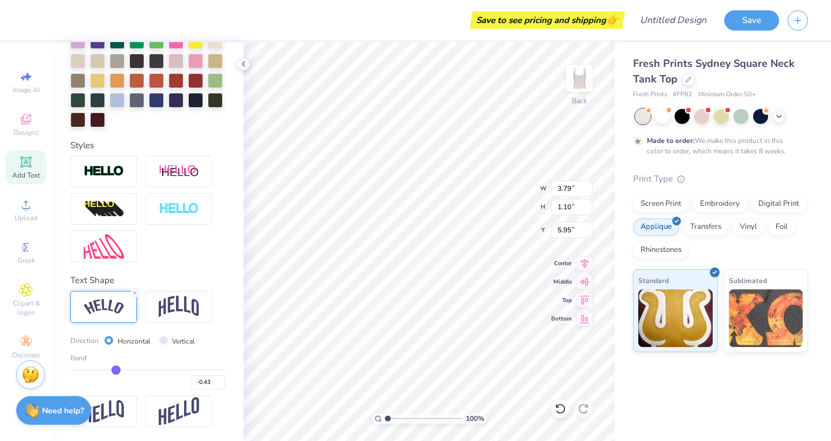
type input "-0.44"
type input "-0.45"
type input "-0.46"
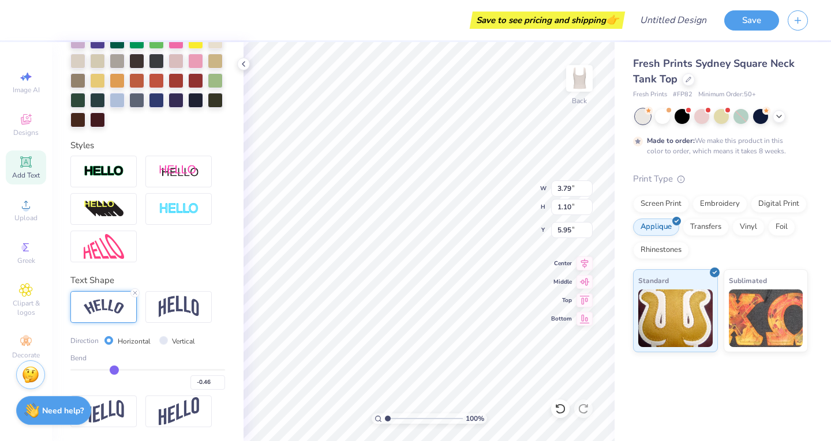
type input "-0.47"
type input "-0.48"
type input "-0.49"
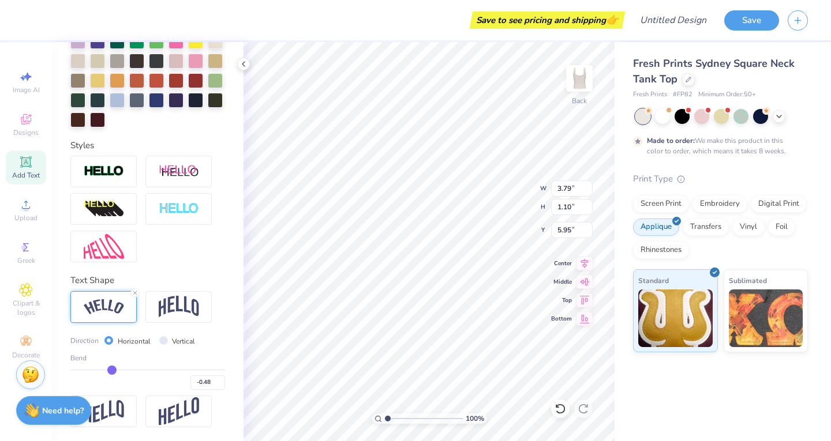
type input "-0.49"
type input "-0.5"
type input "-0.50"
type input "-0.51"
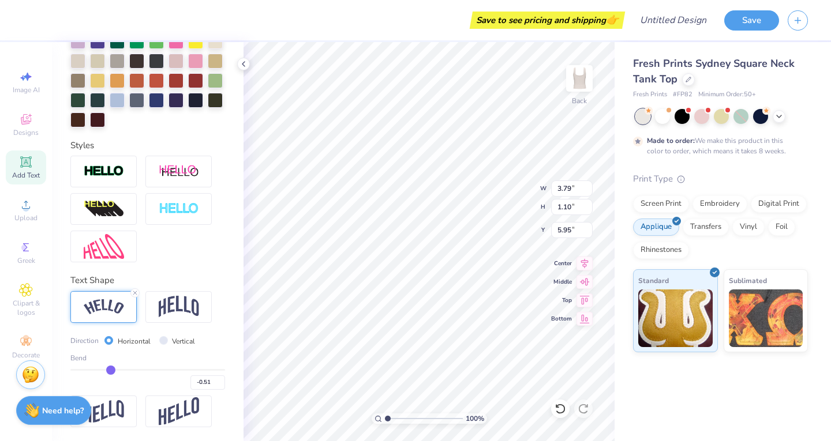
type input "-0.49"
type input "-0.51"
type input "-0.49"
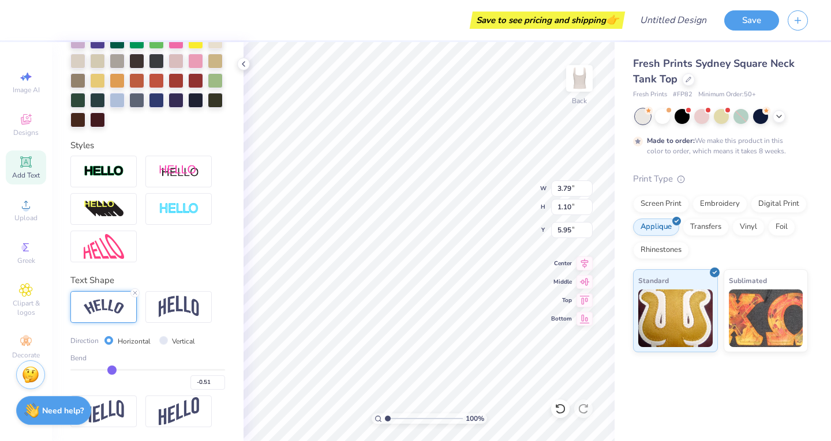
type input "-0.49"
type input "-0.48"
type input "-0.47"
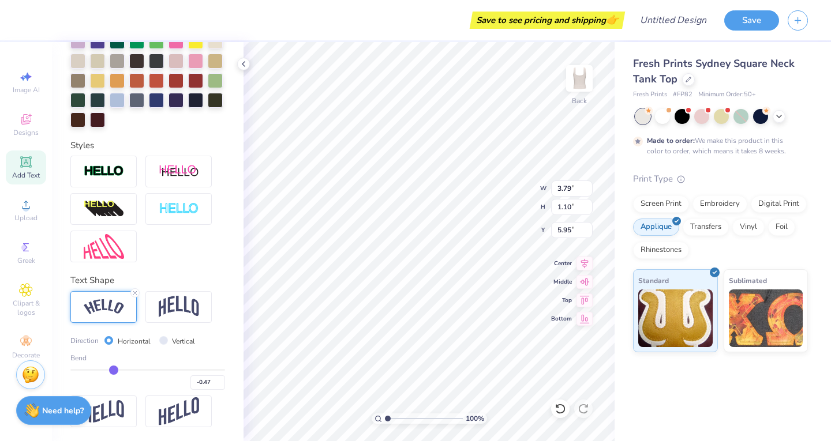
type input "-0.48"
type input "-0.49"
type input "-0.5"
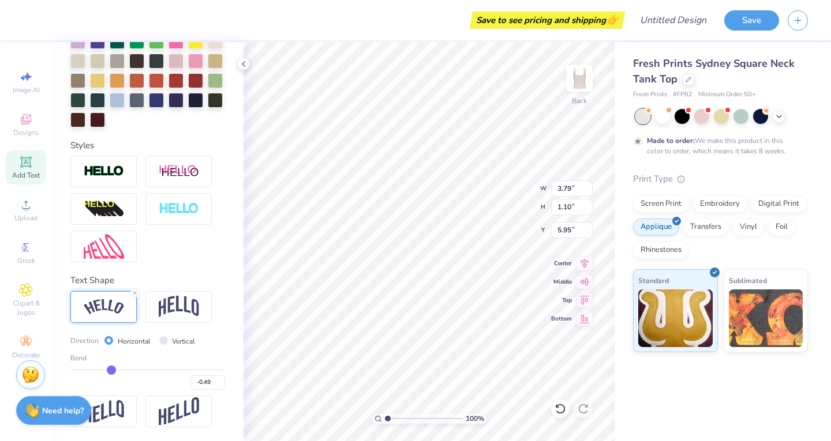
type input "-0.50"
type input "-0.51"
type input "-0.49"
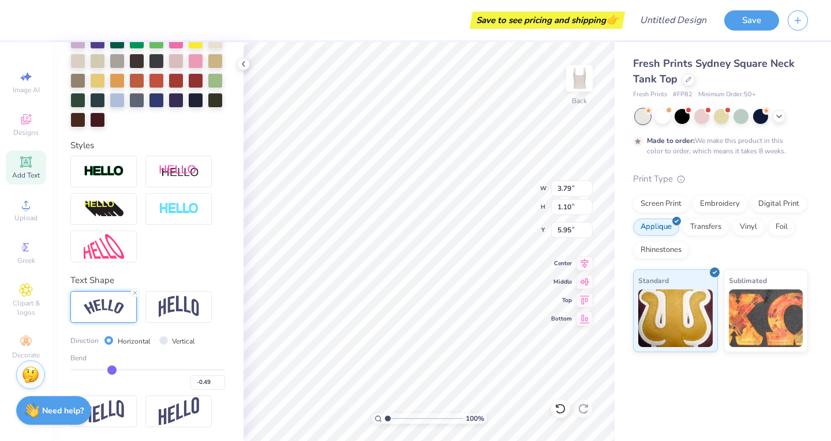
type input "-0.51"
type input "-0.49"
type input "-0.5"
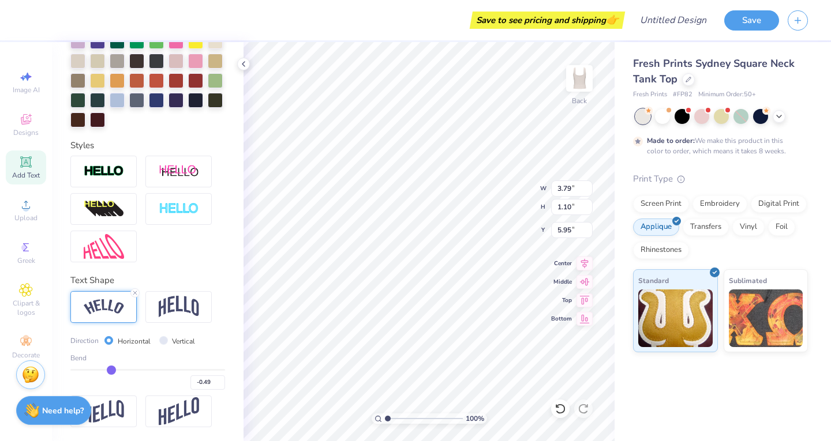
type input "-0.50"
type input "-0.51"
type input "-0.5"
type input "-0.50"
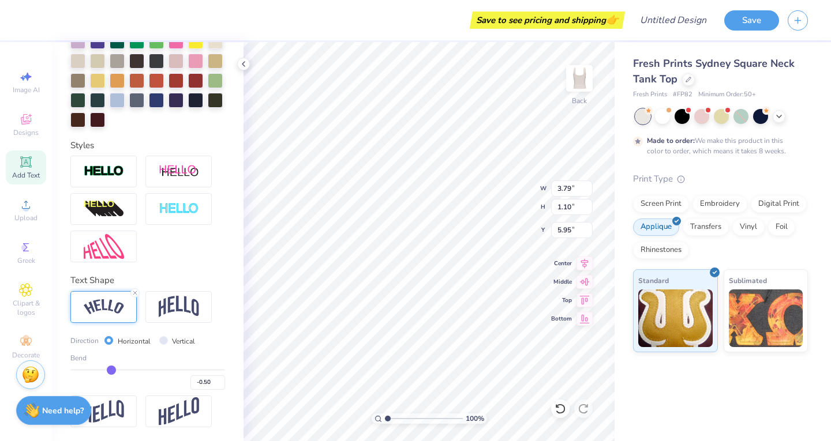
type input "-0.49"
type input "-0.5"
type input "-0.50"
type input "-0.51"
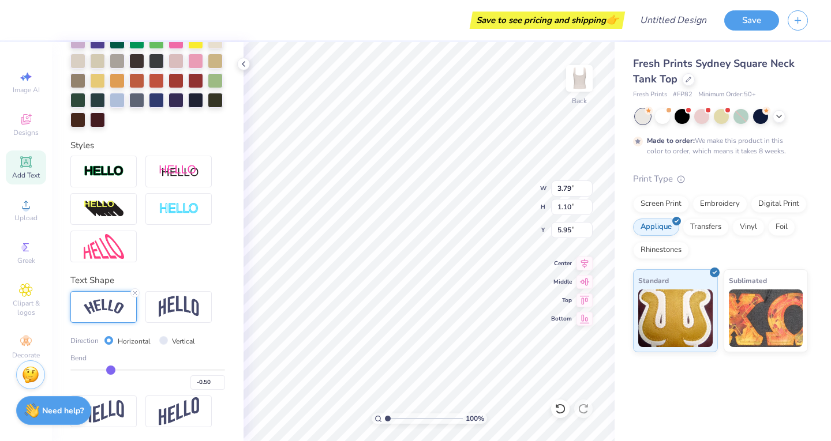
type input "-0.51"
type input "-0.5"
type input "-0.50"
drag, startPoint x: 178, startPoint y: 370, endPoint x: 109, endPoint y: 364, distance: 69.0
type input "-0.5"
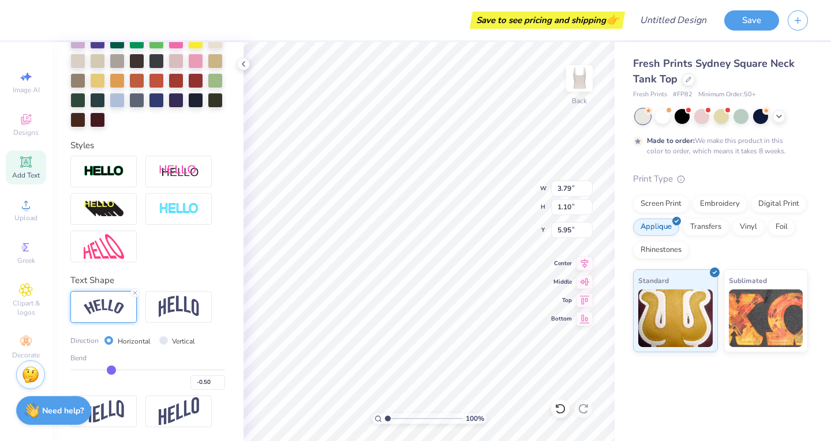
click at [109, 369] on input "range" at bounding box center [147, 370] width 155 height 2
click at [25, 294] on icon at bounding box center [25, 290] width 13 height 14
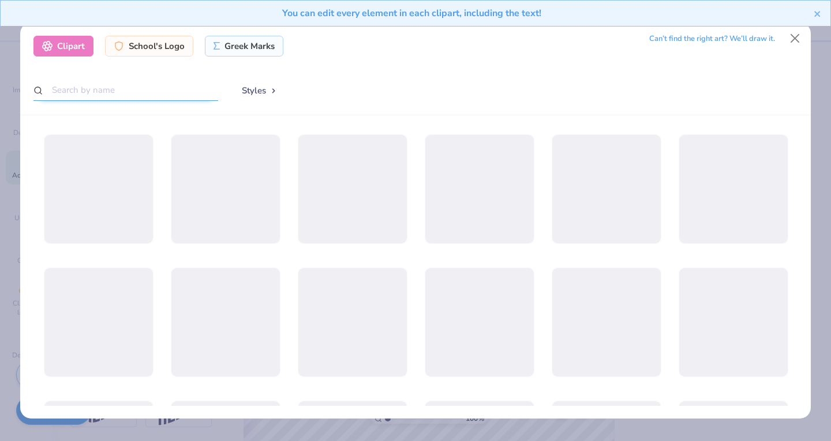
click at [144, 86] on input "text" at bounding box center [125, 90] width 185 height 21
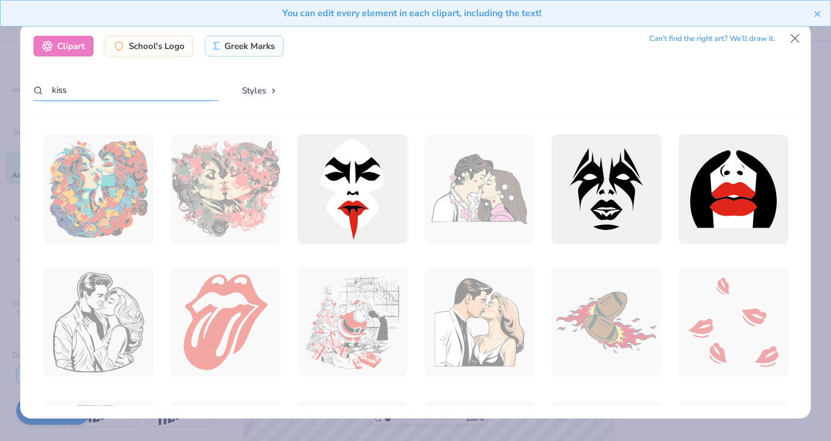
drag, startPoint x: 90, startPoint y: 92, endPoint x: 0, endPoint y: 92, distance: 90.0
click at [0, 92] on div "Clipart School's Logo Greek Marks Can’t find the right art? We’ll draw it. kiss…" at bounding box center [415, 220] width 831 height 441
type input "i"
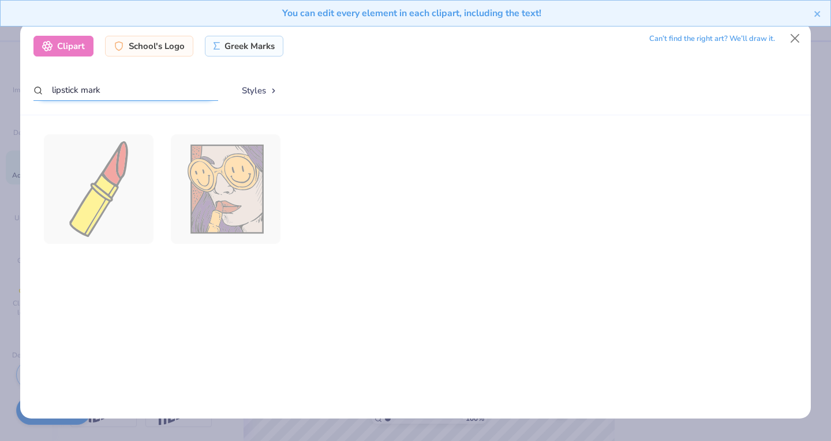
drag, startPoint x: 99, startPoint y: 92, endPoint x: 5, endPoint y: 96, distance: 94.2
click at [5, 96] on div "Clipart School's Logo Greek Marks Can’t find the right art? We’ll draw it. lips…" at bounding box center [415, 220] width 831 height 441
type input "kiss print"
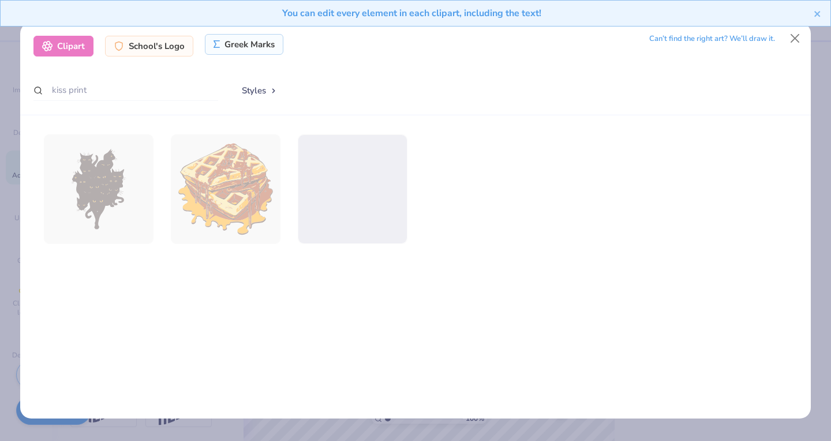
click at [251, 46] on div "Greek Marks" at bounding box center [244, 44] width 79 height 21
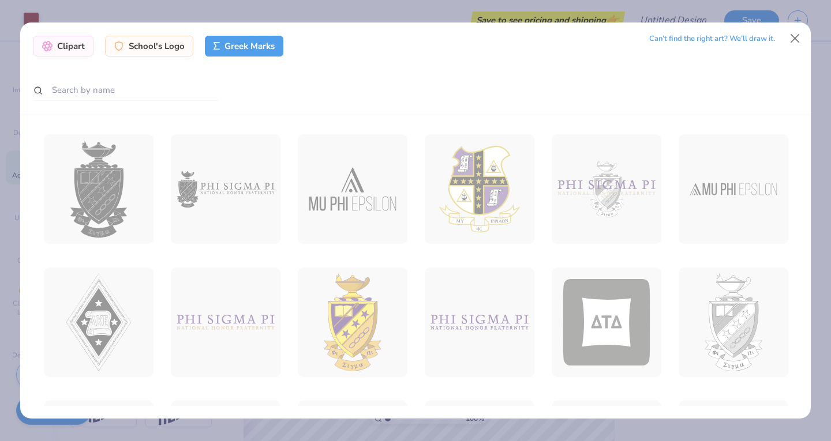
click at [229, 92] on div at bounding box center [415, 91] width 765 height 23
click at [114, 93] on input "text" at bounding box center [125, 90] width 185 height 21
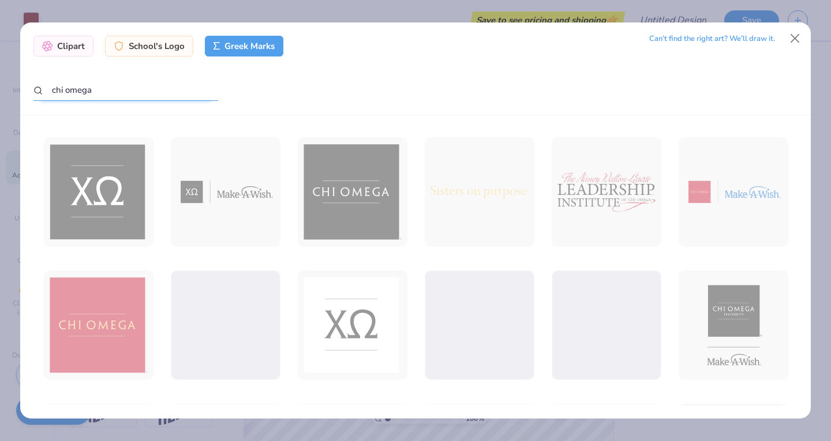
scroll to position [405, 0]
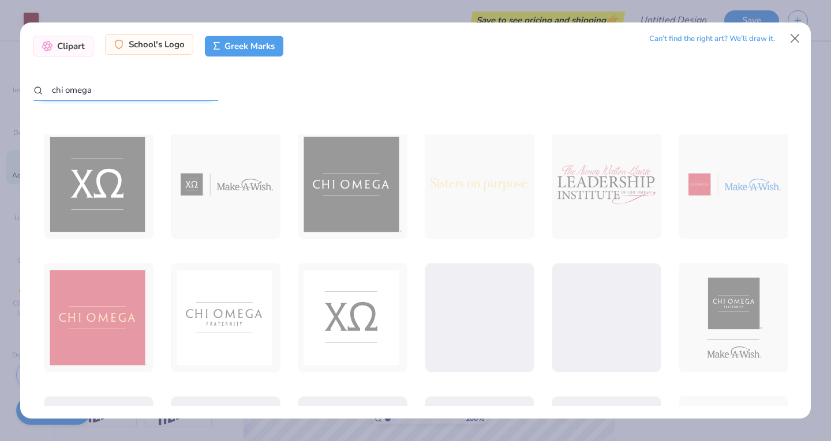
type input "chi omega"
click at [166, 50] on div "School's Logo" at bounding box center [149, 44] width 88 height 21
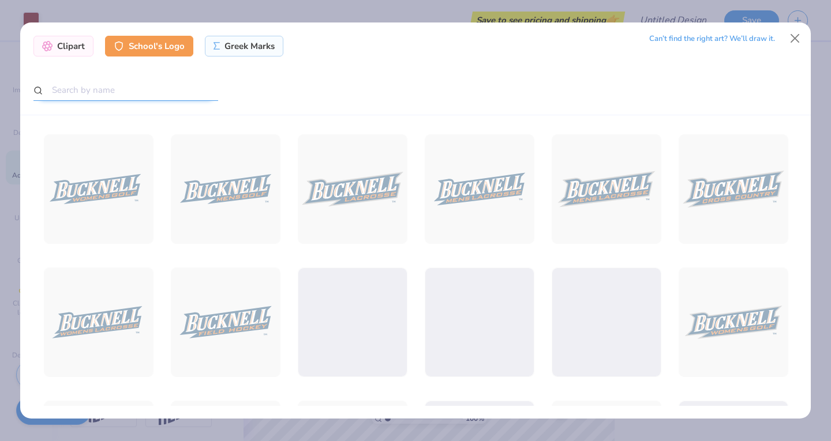
click at [113, 85] on input "text" at bounding box center [125, 90] width 185 height 21
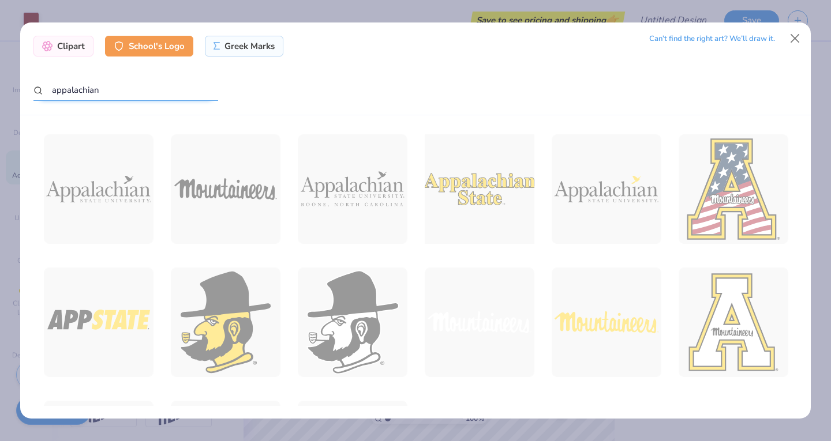
scroll to position [128, 0]
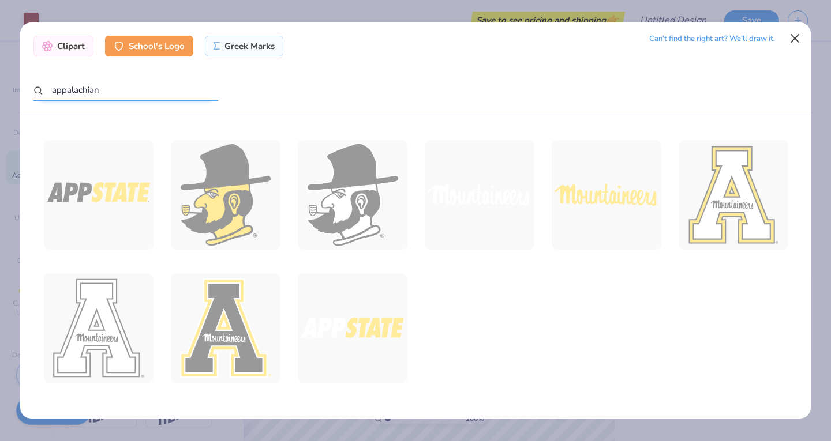
type input "appalachian"
click at [799, 35] on button "Close" at bounding box center [795, 39] width 22 height 22
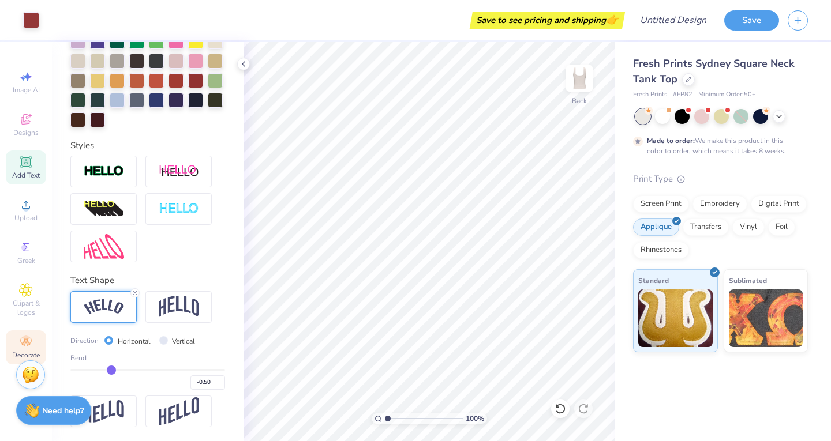
click at [23, 343] on icon at bounding box center [26, 342] width 14 height 14
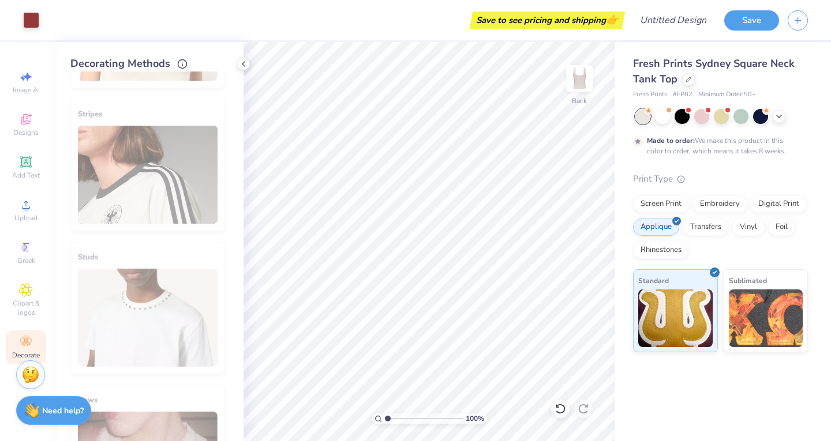
scroll to position [641, 0]
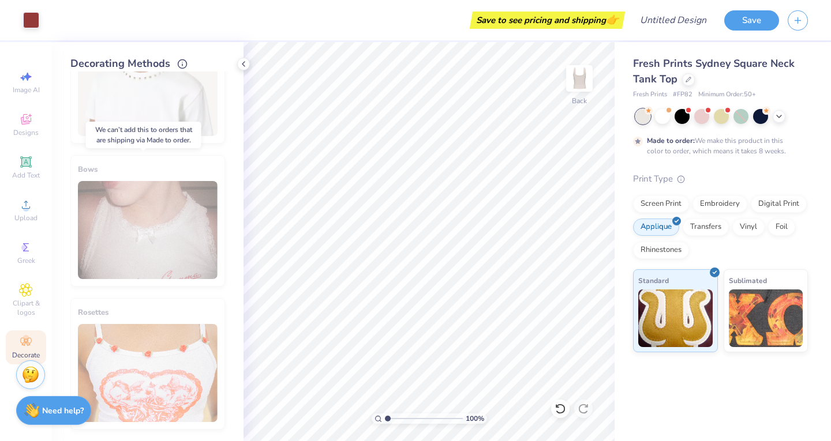
click at [147, 244] on div "Bows" at bounding box center [147, 221] width 155 height 132
click at [720, 119] on div at bounding box center [721, 115] width 15 height 15
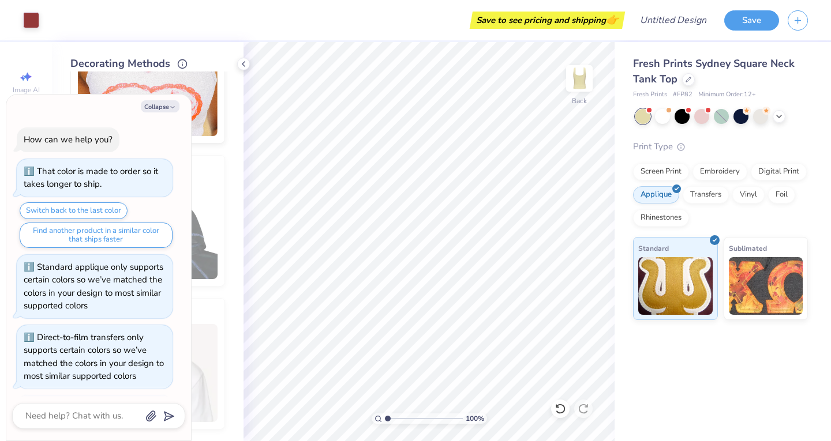
scroll to position [595, 0]
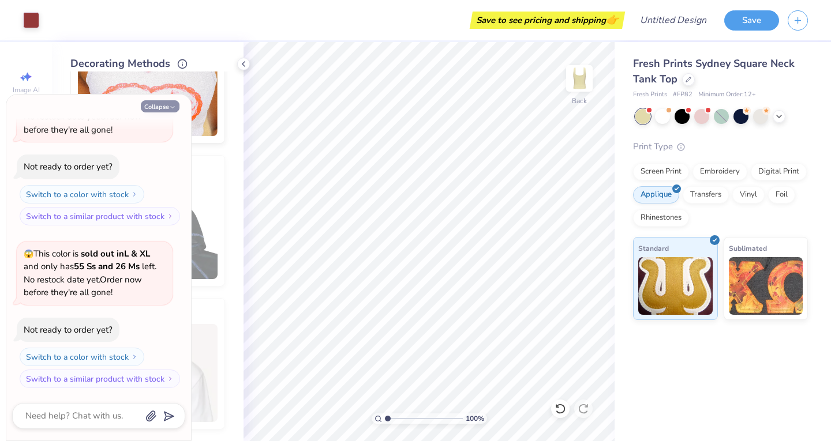
click at [166, 106] on button "Collapse" at bounding box center [160, 106] width 39 height 12
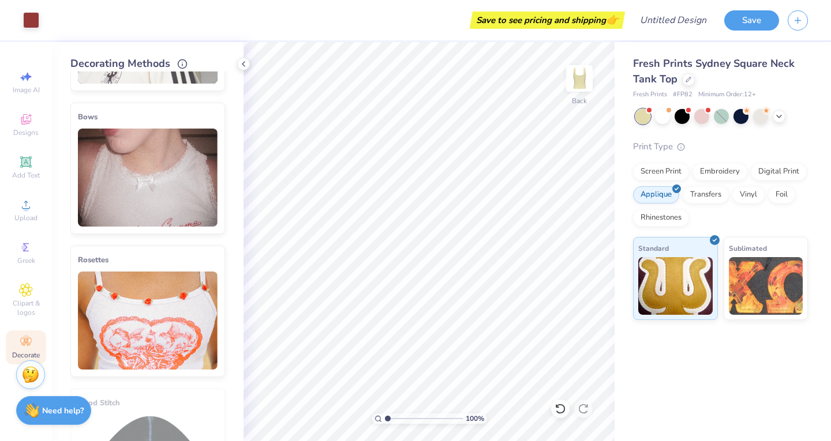
click at [107, 193] on img at bounding box center [148, 178] width 140 height 98
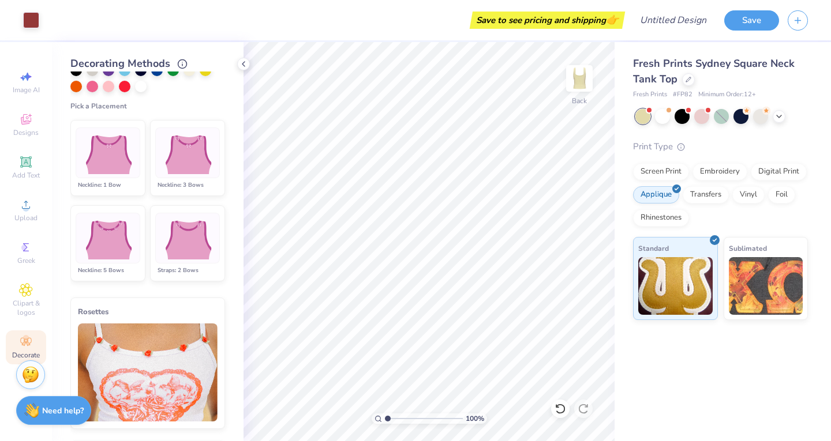
scroll to position [600, 0]
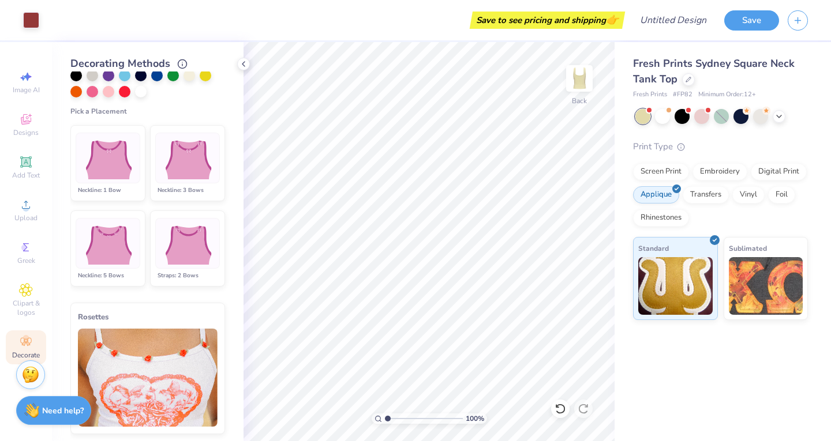
click at [179, 244] on img at bounding box center [187, 243] width 57 height 43
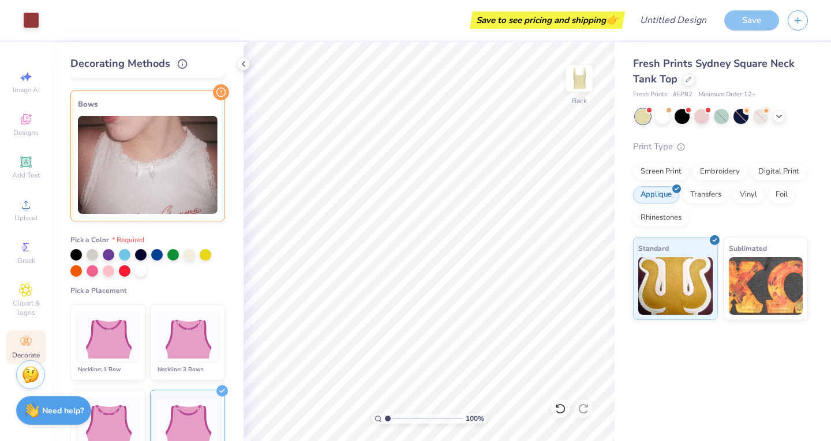
scroll to position [123, 0]
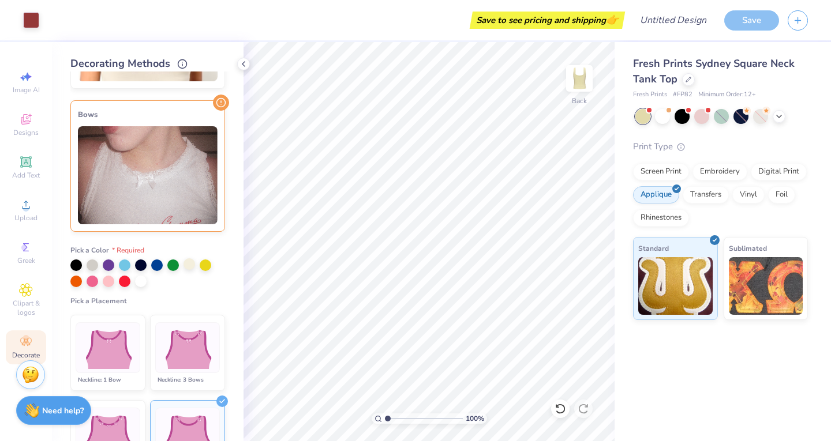
click at [186, 267] on div at bounding box center [190, 265] width 12 height 12
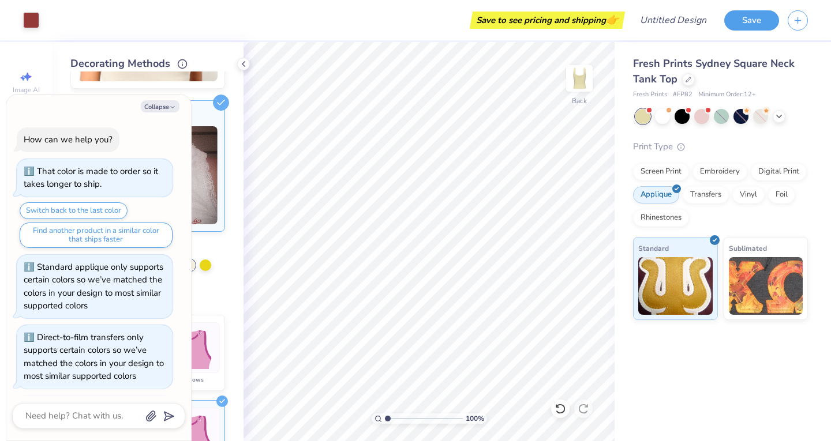
scroll to position [678, 0]
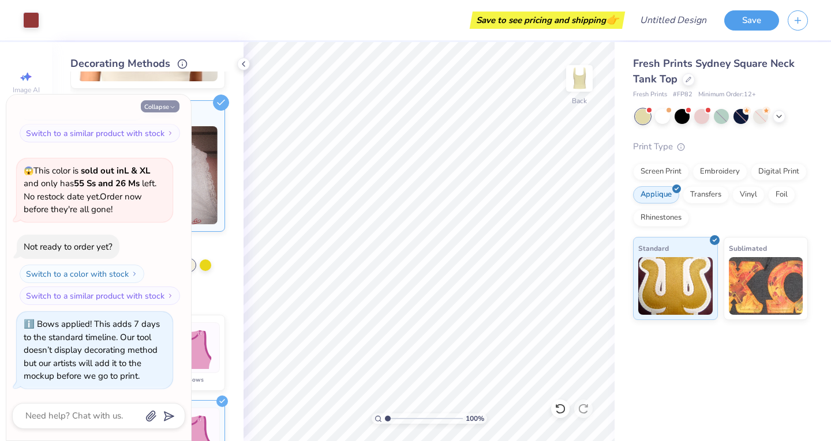
click at [167, 110] on button "Collapse" at bounding box center [160, 106] width 39 height 12
type textarea "x"
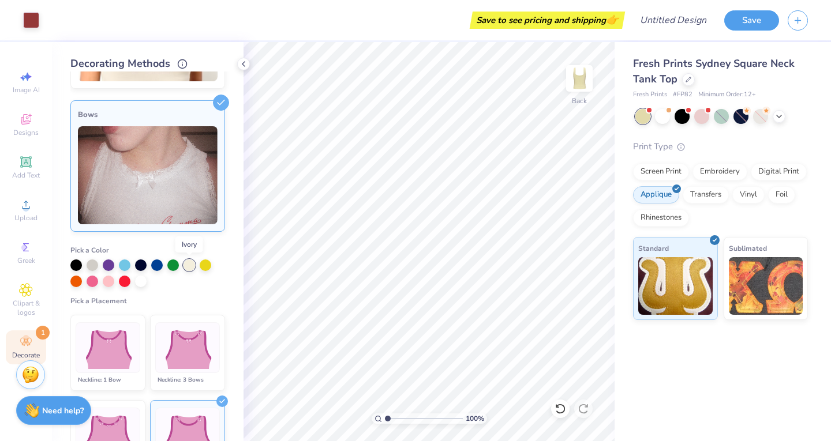
click at [190, 266] on div at bounding box center [190, 266] width 12 height 12
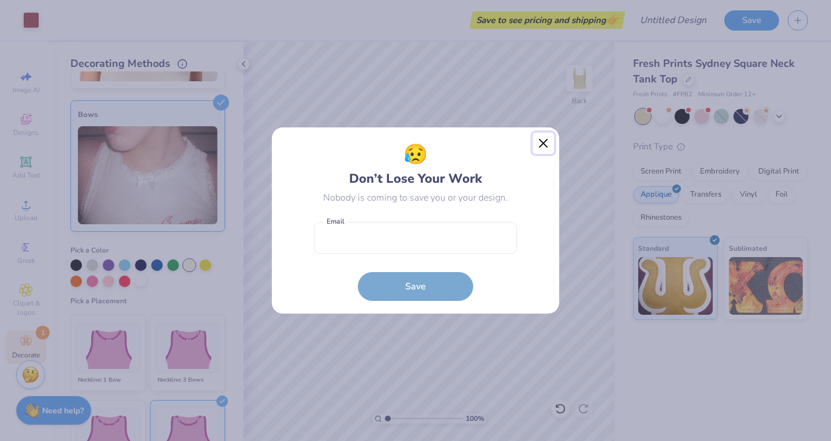
click at [542, 144] on button "Close" at bounding box center [544, 144] width 22 height 22
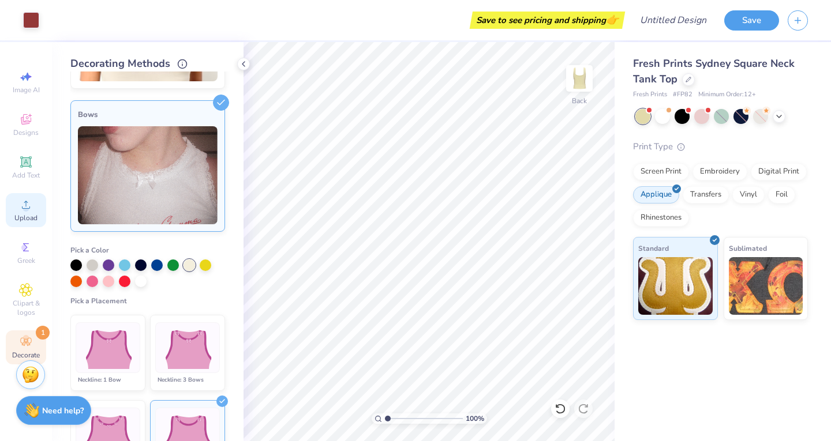
click at [34, 173] on span "Add Text" at bounding box center [26, 175] width 28 height 9
click at [24, 211] on circle at bounding box center [26, 208] width 6 height 6
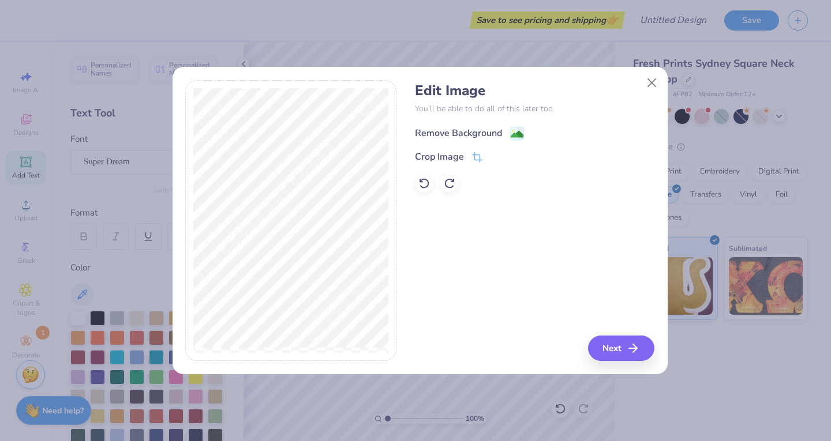
click at [455, 130] on div "Remove Background" at bounding box center [458, 133] width 87 height 14
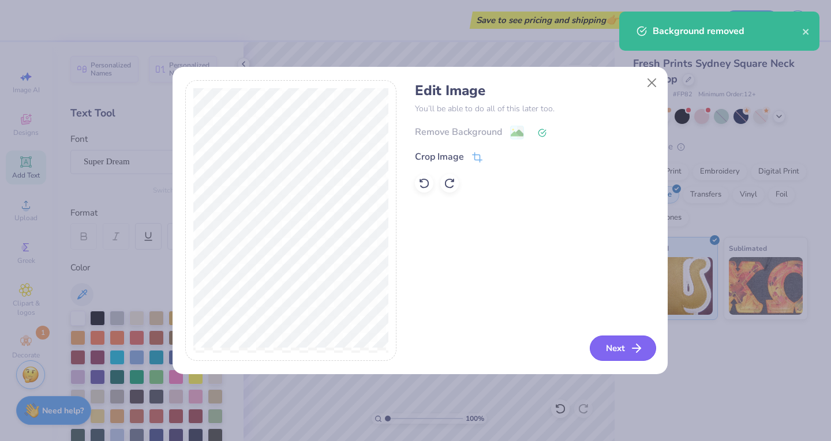
click at [623, 353] on button "Next" at bounding box center [623, 348] width 66 height 25
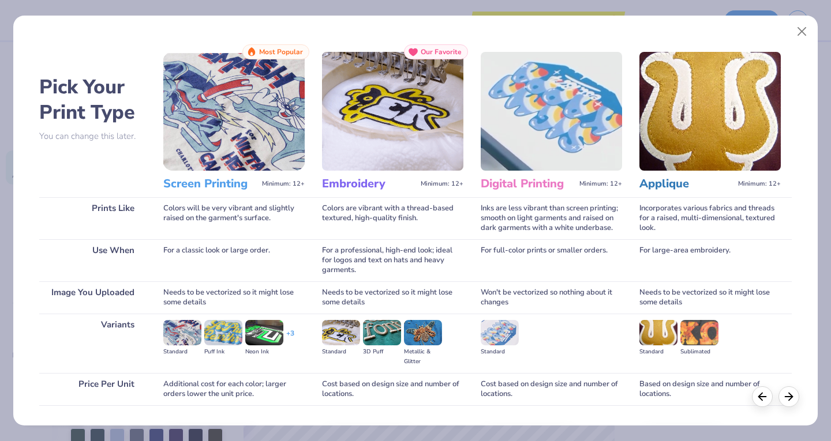
click at [399, 146] on img at bounding box center [392, 111] width 141 height 119
click at [792, 388] on div at bounding box center [788, 395] width 21 height 21
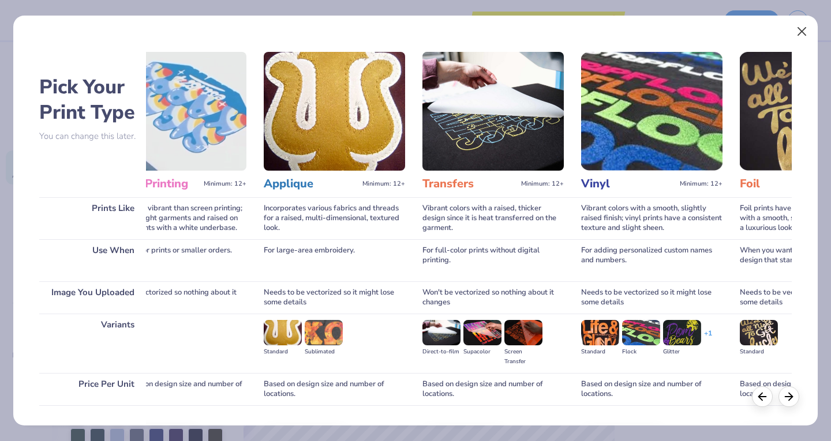
scroll to position [0, 376]
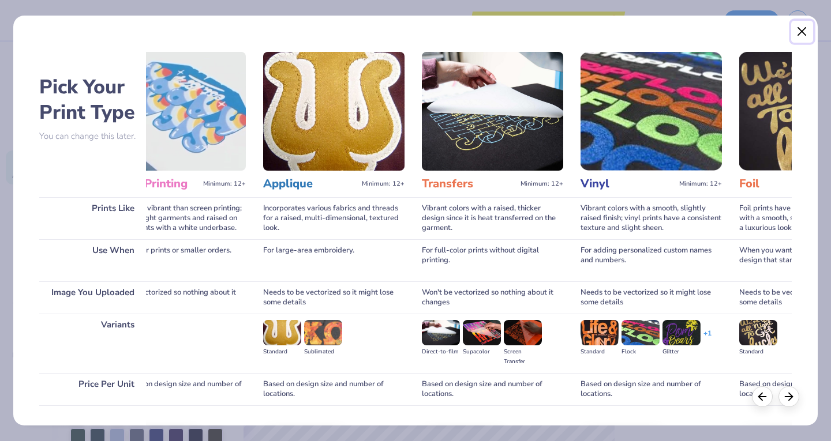
click at [799, 29] on button "Close" at bounding box center [802, 32] width 22 height 22
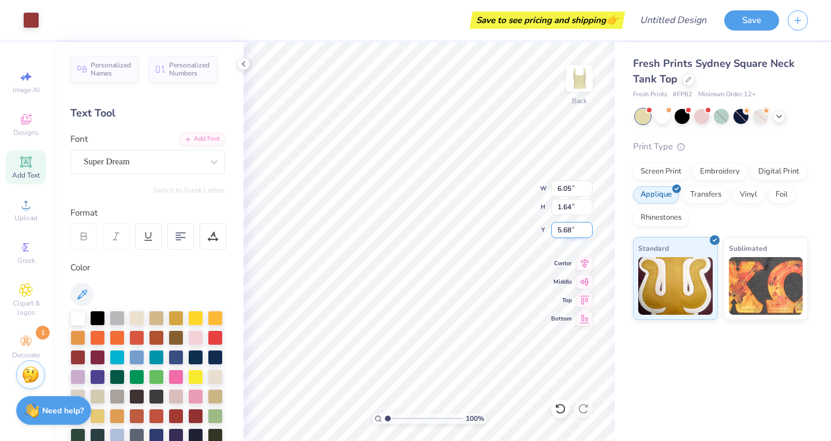
type input "6.05"
type input "1.64"
type input "5.68"
click at [32, 213] on div "Upload" at bounding box center [26, 210] width 40 height 34
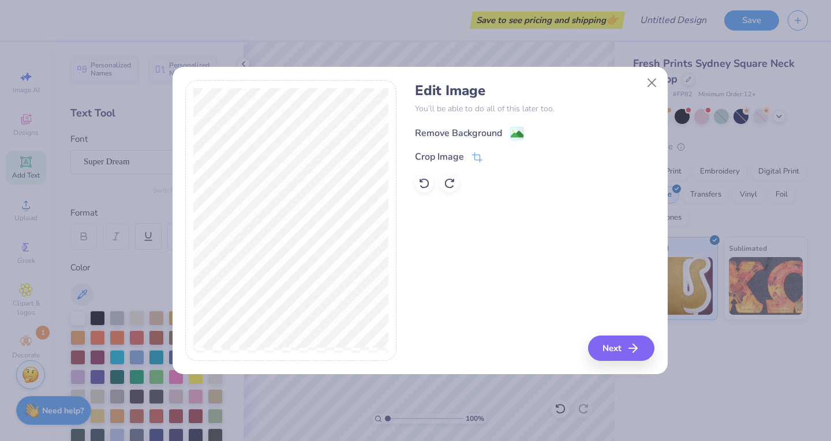
click at [443, 133] on div "Remove Background" at bounding box center [458, 133] width 87 height 14
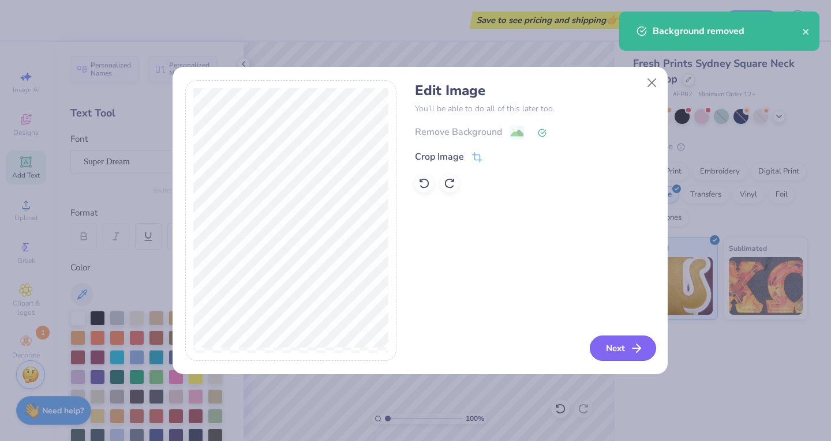
click at [613, 350] on button "Next" at bounding box center [623, 348] width 66 height 25
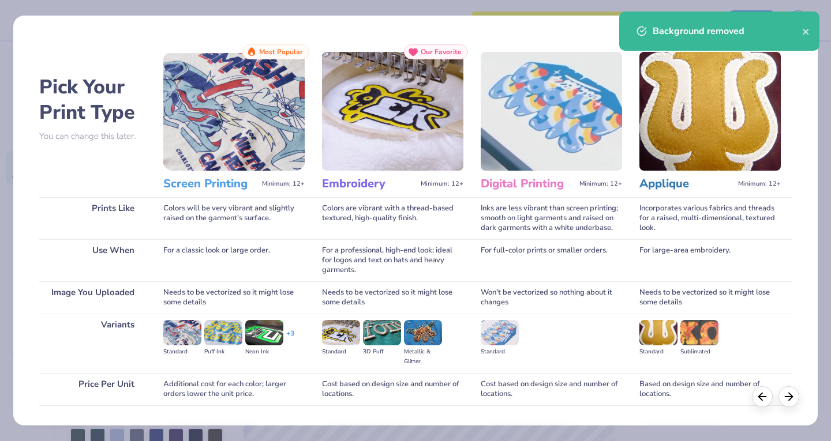
click at [398, 114] on img at bounding box center [392, 111] width 141 height 119
click at [393, 305] on div "Needs to be vectorized so it might lose some details" at bounding box center [392, 298] width 141 height 32
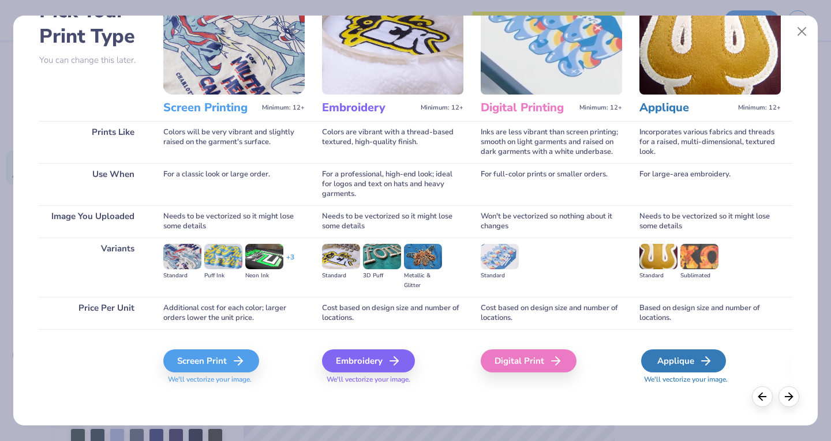
click at [705, 362] on icon at bounding box center [706, 361] width 14 height 14
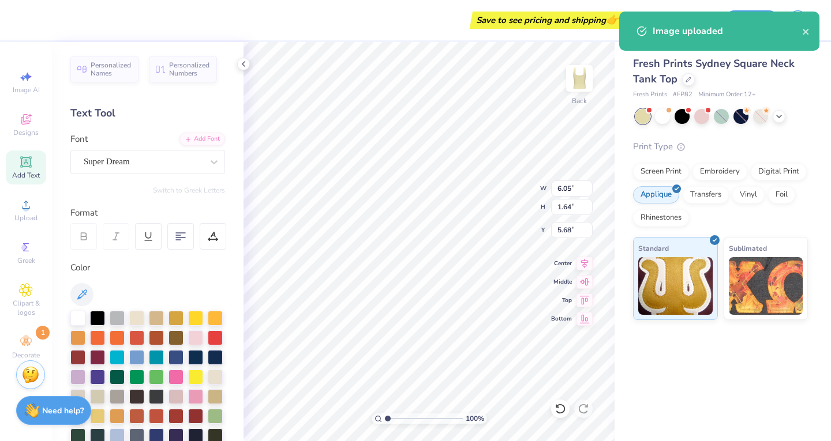
type input "7.03"
type input "5.31"
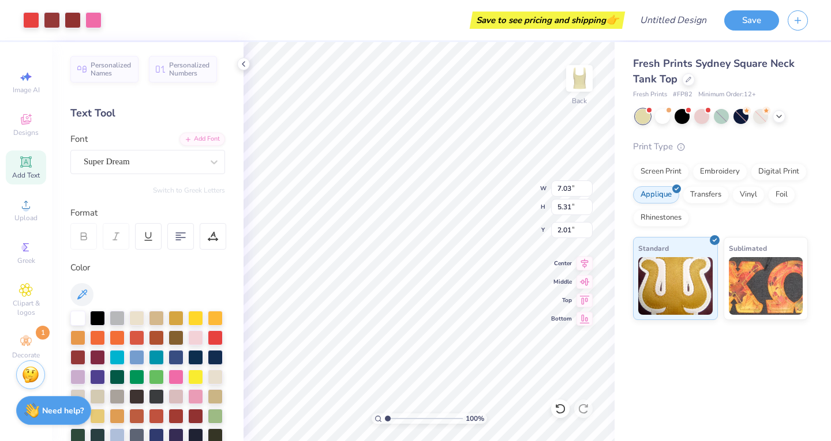
type input "3.56"
type input "3.97"
type input "1.57"
type input "1.99"
type input "1.19"
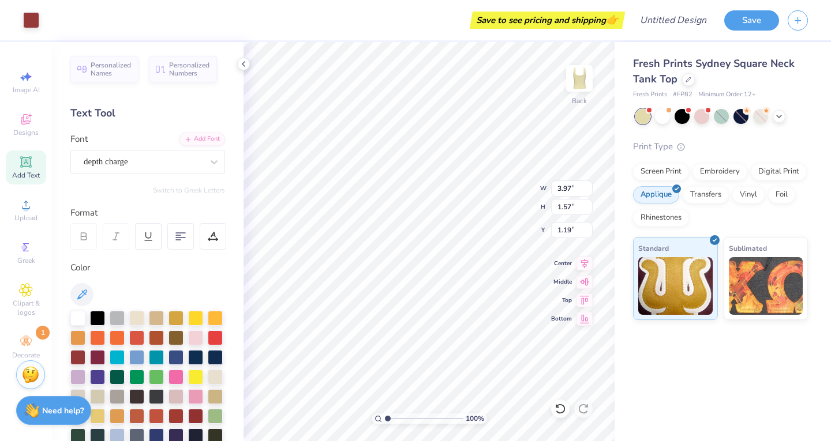
type input "3.97"
type input "1.57"
type input "0.91"
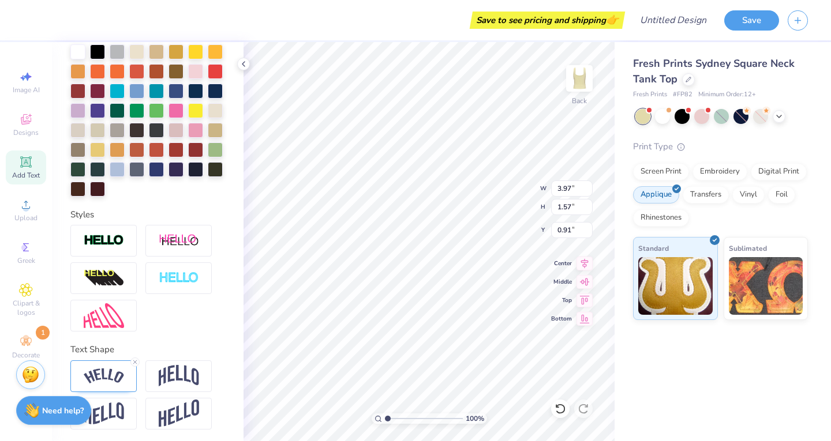
scroll to position [288, 0]
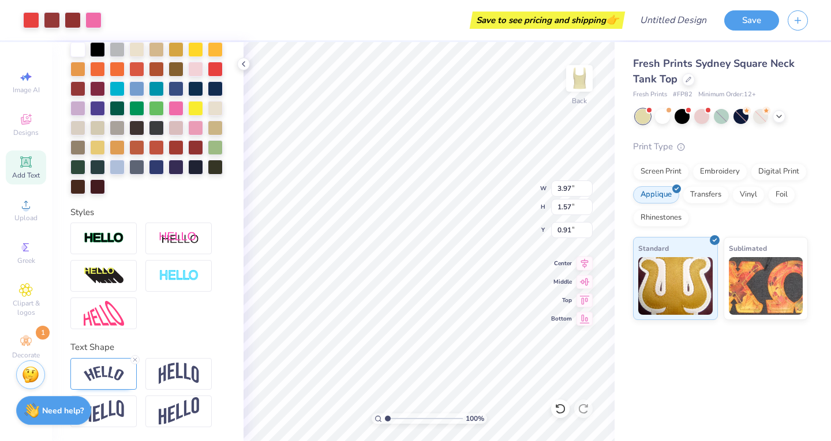
type input "7.03"
type input "5.31"
type input "1.19"
